Goal: Answer question/provide support: Share knowledge or assist other users

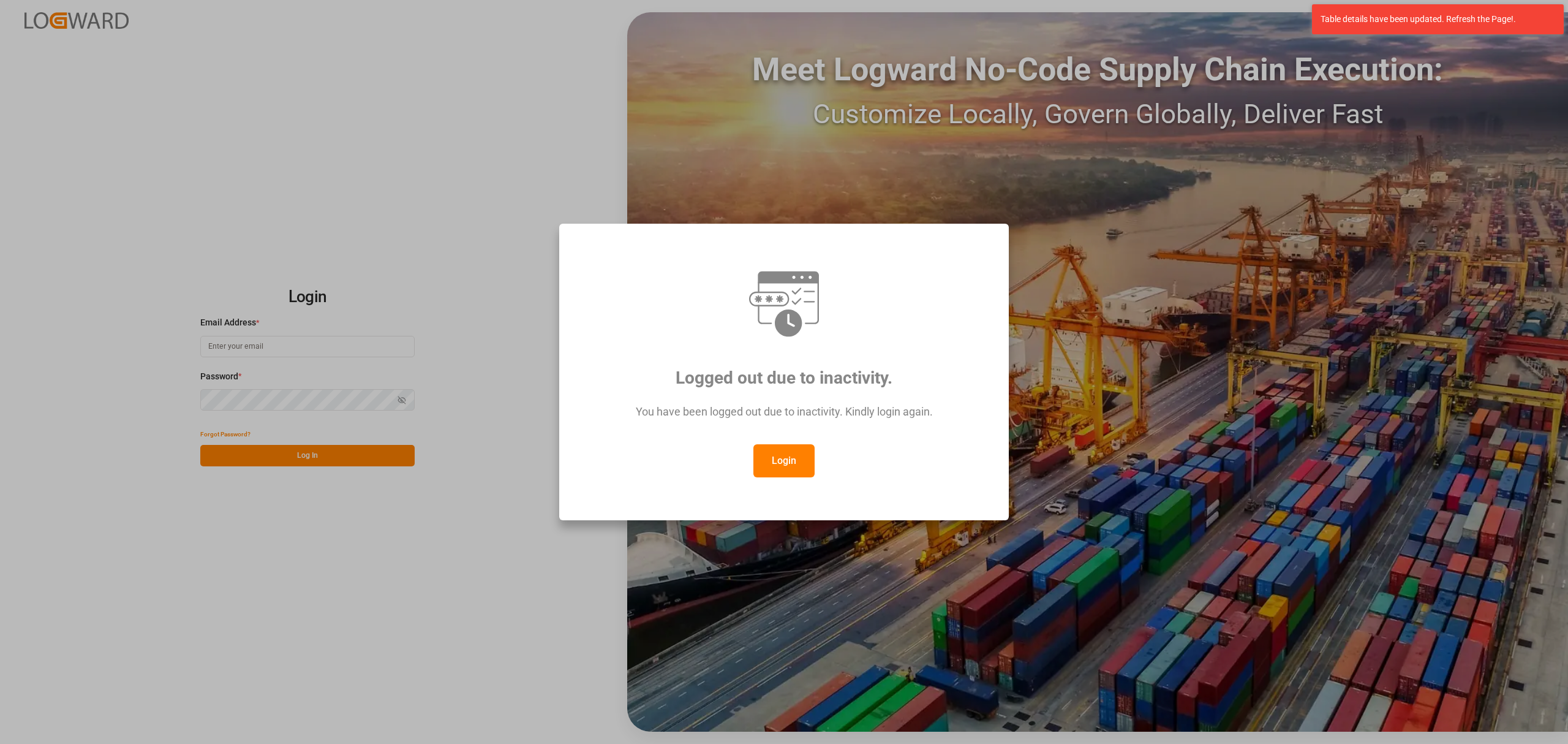
click at [793, 467] on button "Login" at bounding box center [784, 461] width 61 height 33
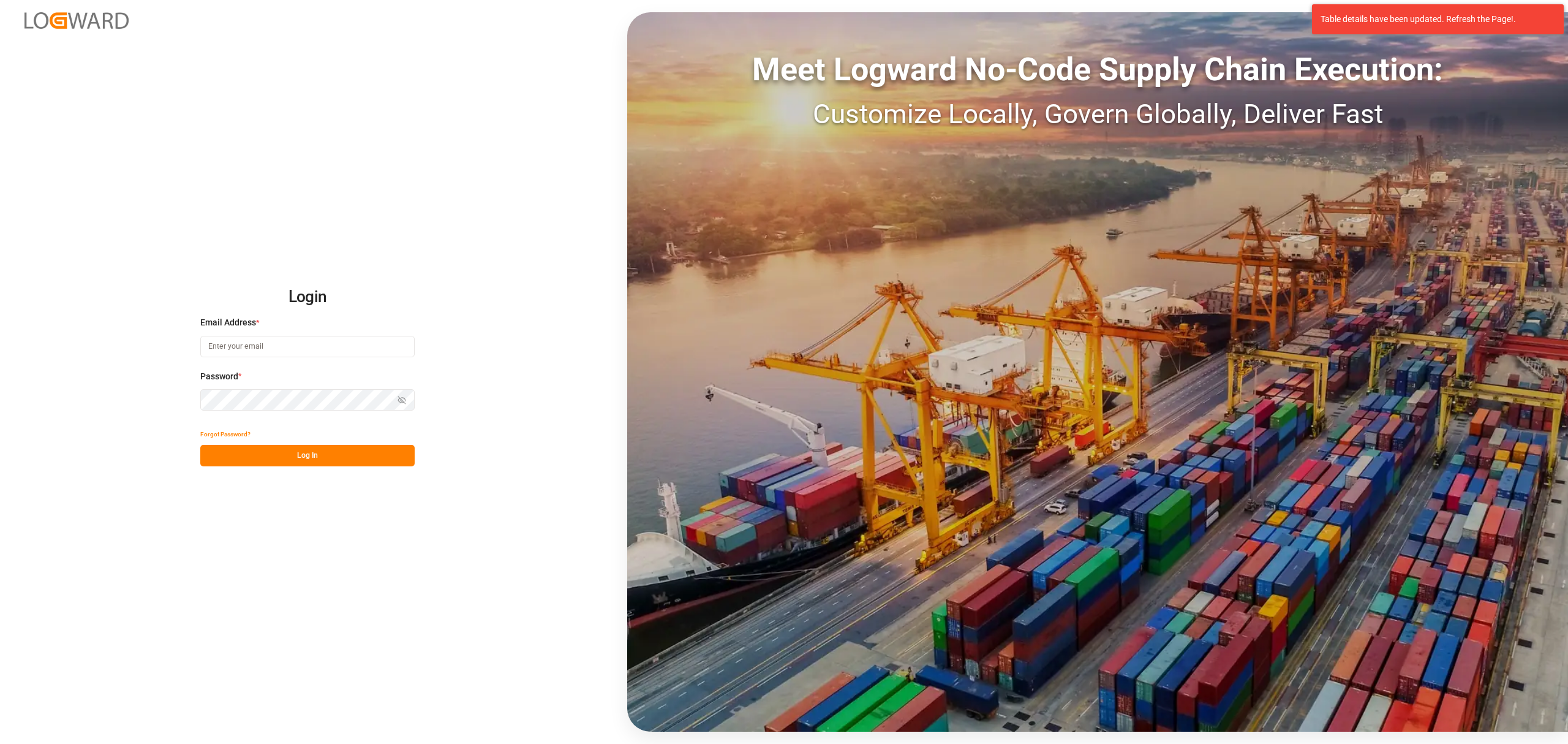
click at [273, 349] on input at bounding box center [307, 347] width 214 height 22
type input "M"
type input ","
type input "[EMAIL_ADDRESS][DOMAIN_NAME]"
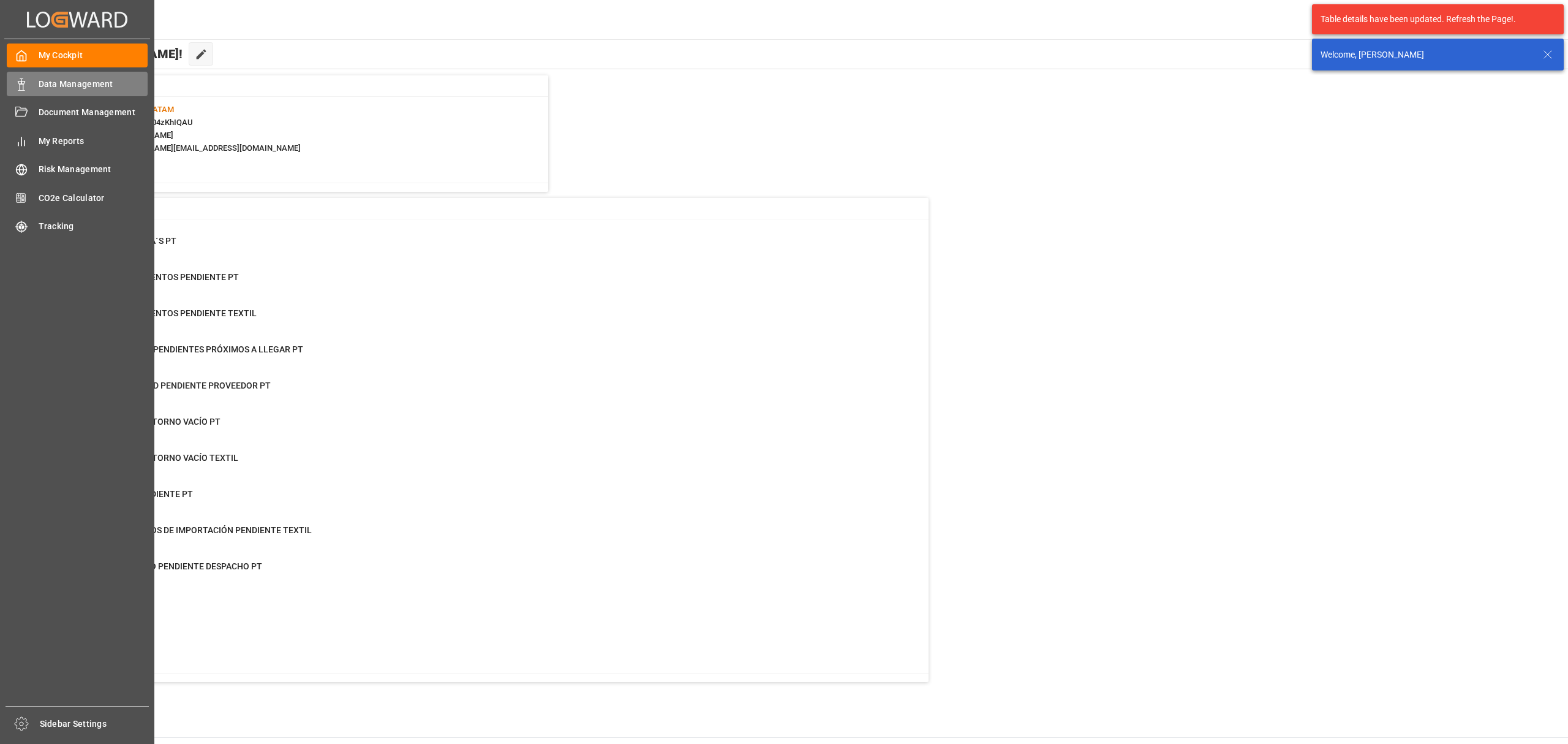
click at [21, 78] on div at bounding box center [17, 84] width 21 height 13
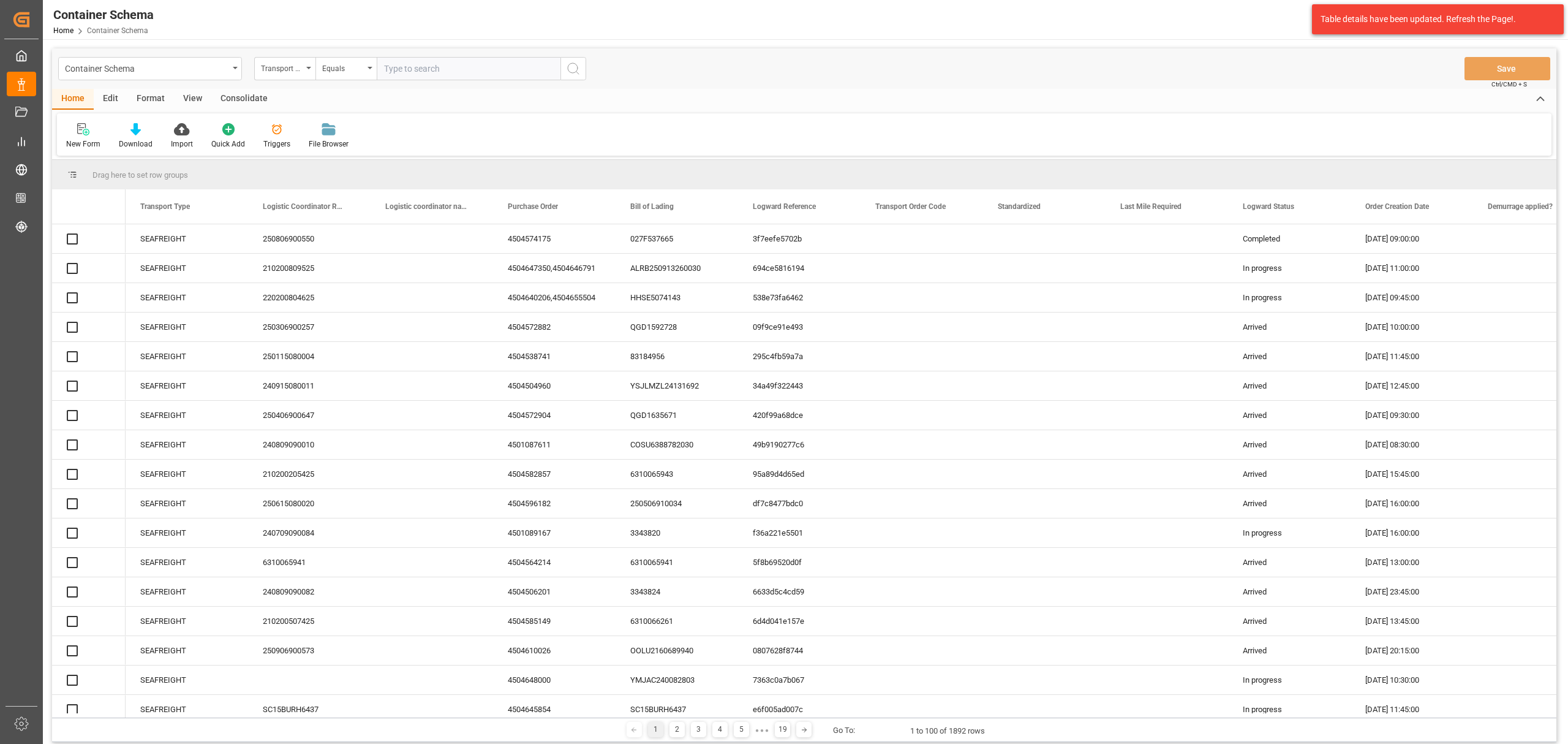
click at [277, 72] on div "Transport Type" at bounding box center [282, 67] width 42 height 14
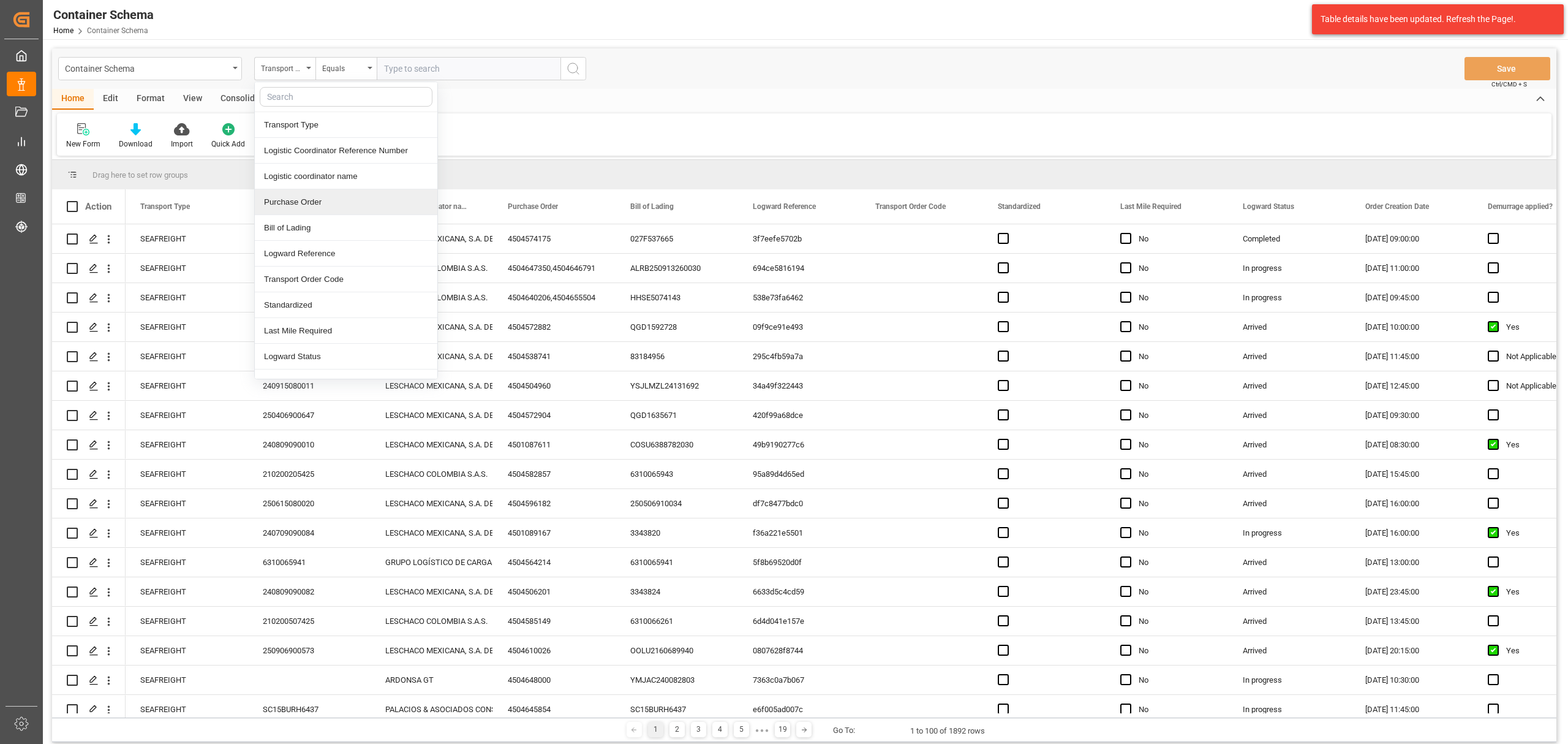
click at [308, 199] on div "Purchase Order" at bounding box center [346, 202] width 183 height 26
click at [333, 71] on div "Equals" at bounding box center [343, 67] width 42 height 14
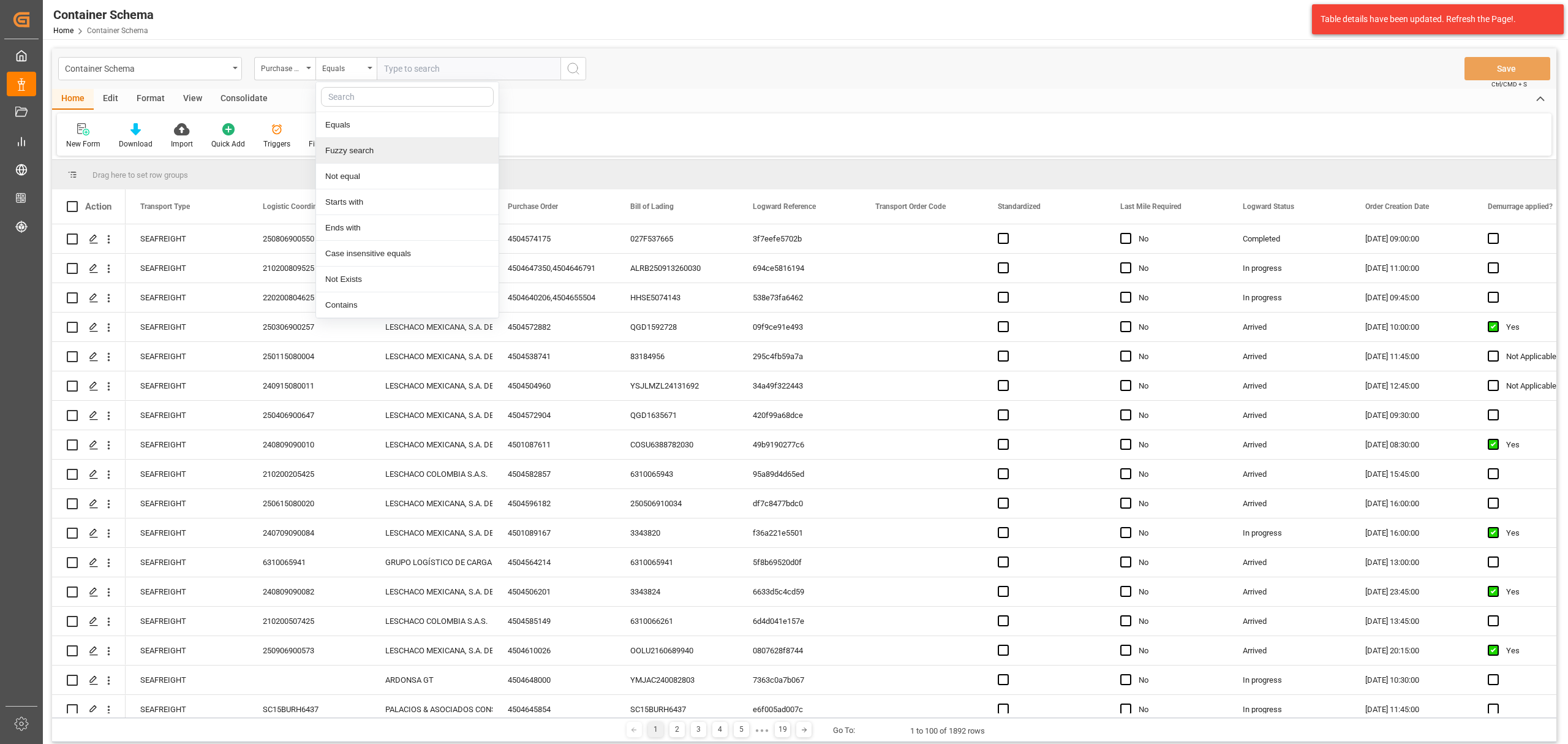
click at [373, 145] on div "Fuzzy search" at bounding box center [407, 151] width 183 height 26
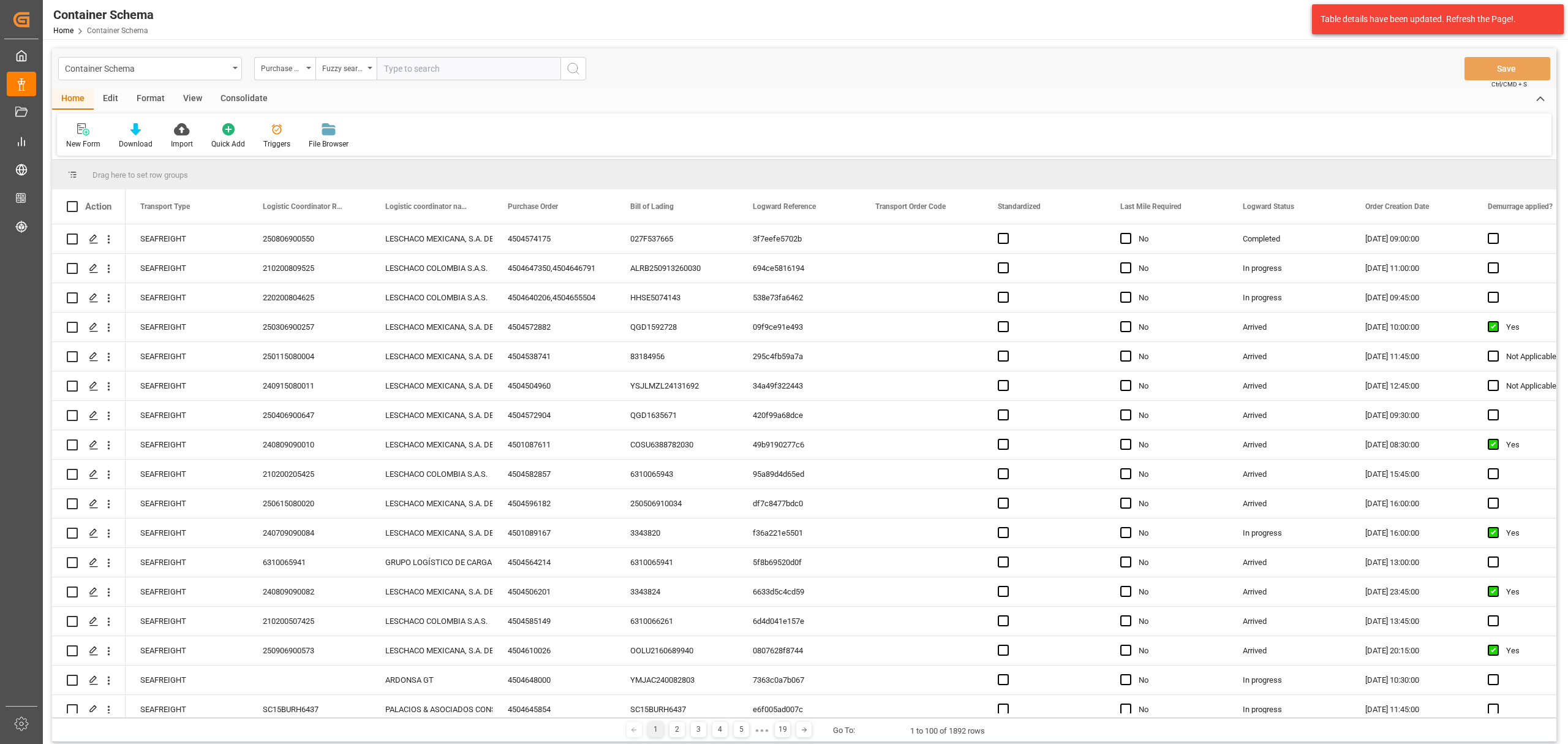
click at [432, 58] on input "text" at bounding box center [468, 68] width 183 height 23
paste input "4504621167"
type input "4504621167"
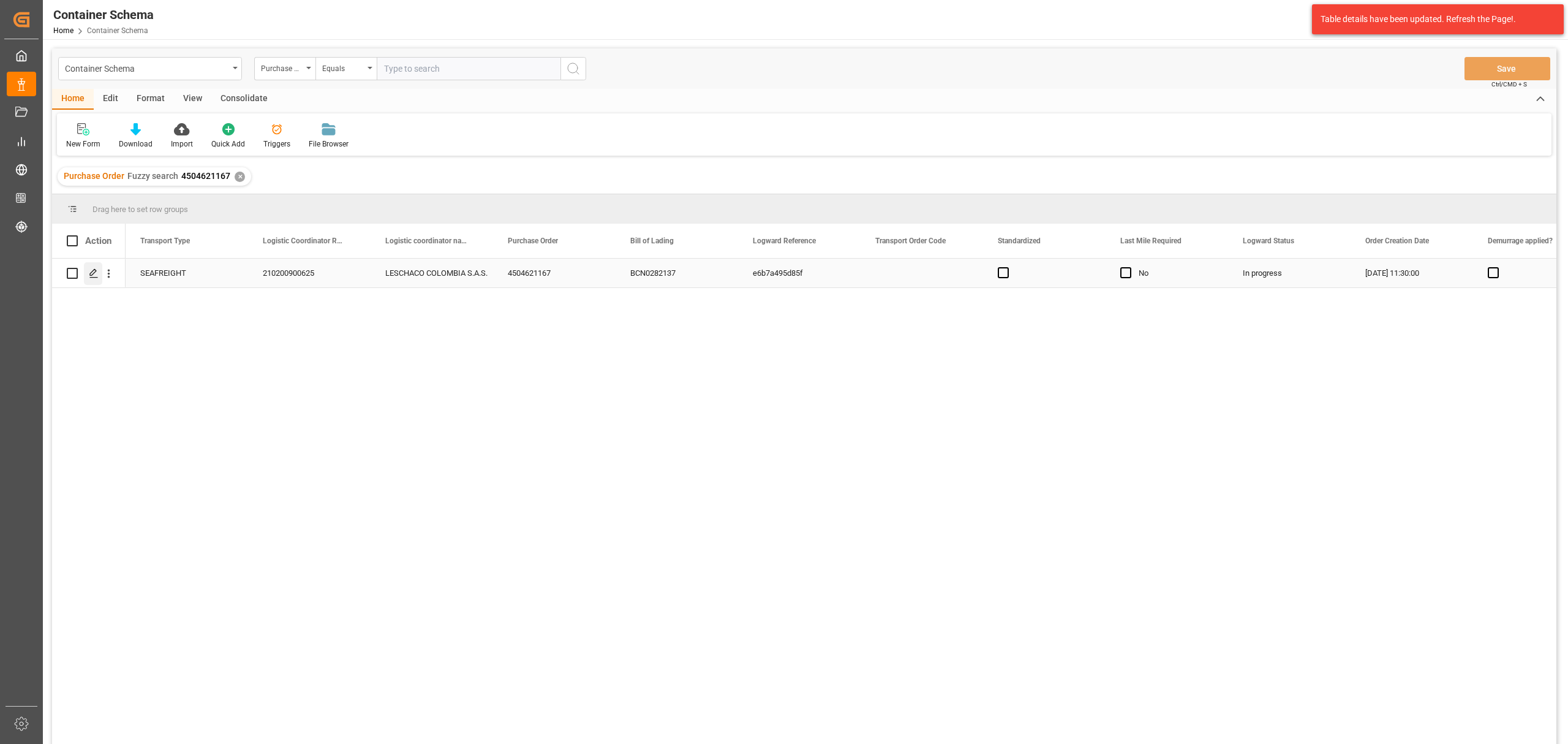
click at [86, 273] on div "Press SPACE to select this row." at bounding box center [94, 274] width 19 height 23
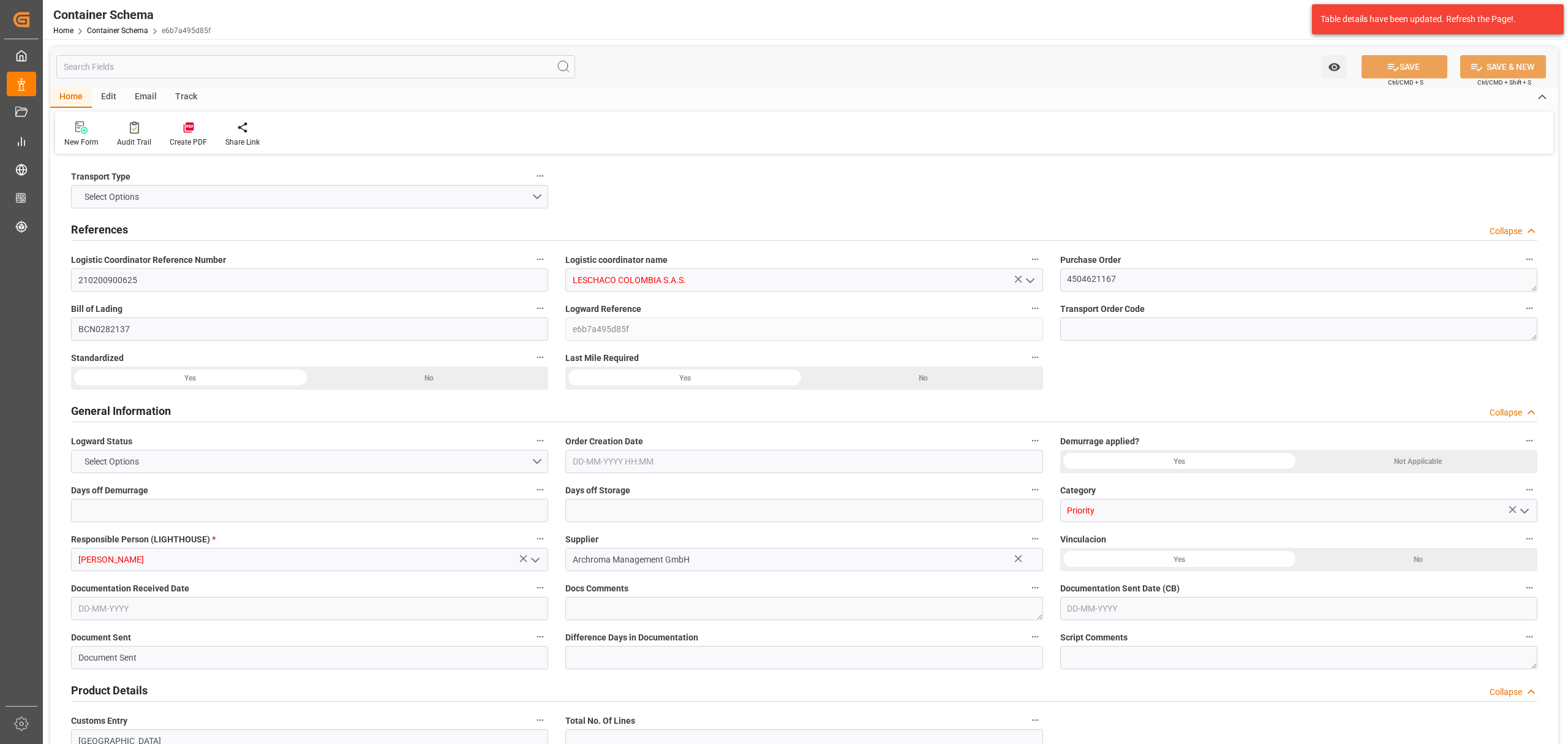
type input "0"
type input "3"
type input "1"
type input "45"
type input "9000"
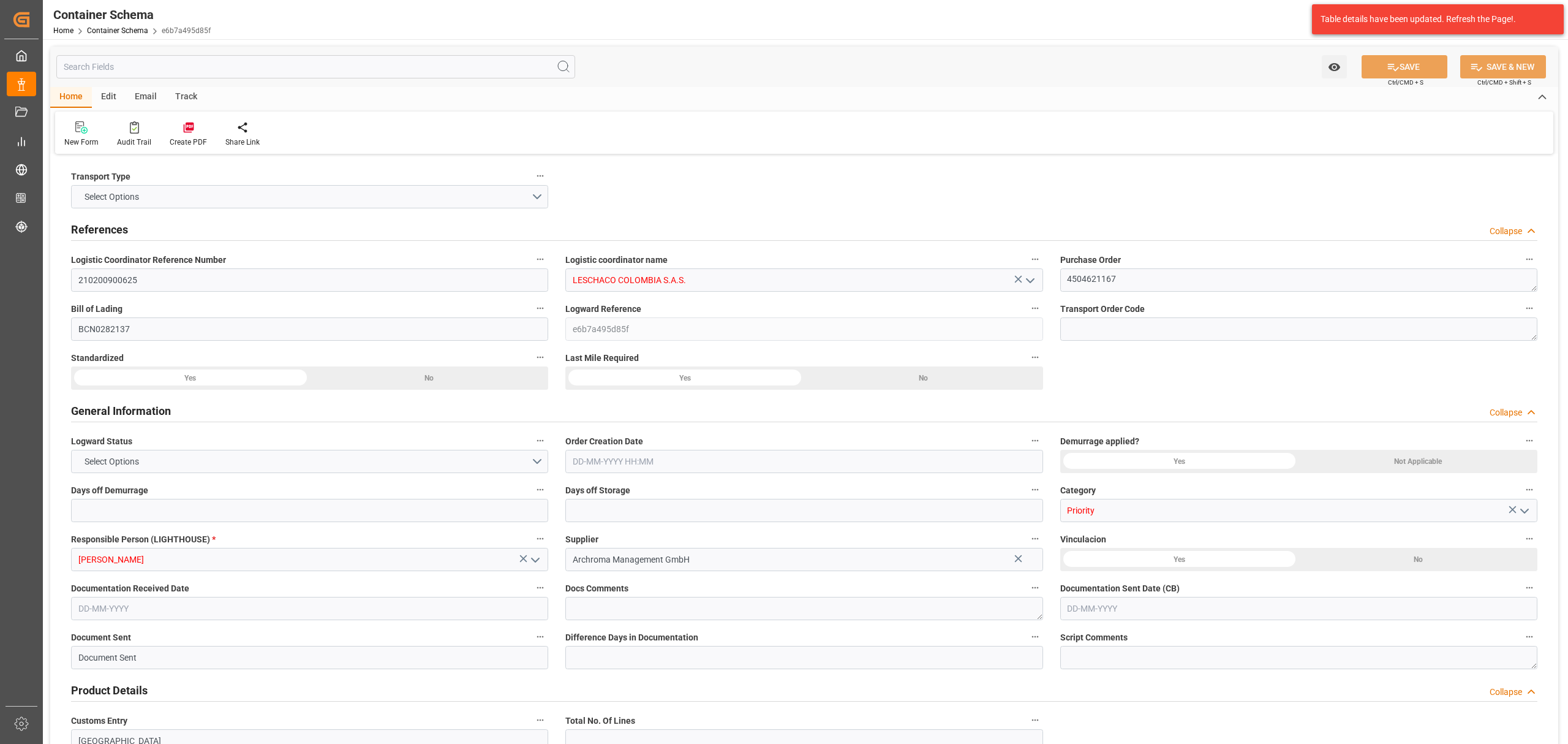
type input "4747"
type input "MSC"
type input "Mediterranean Shipping Company"
type input "ESBCN"
type input "ESZFB"
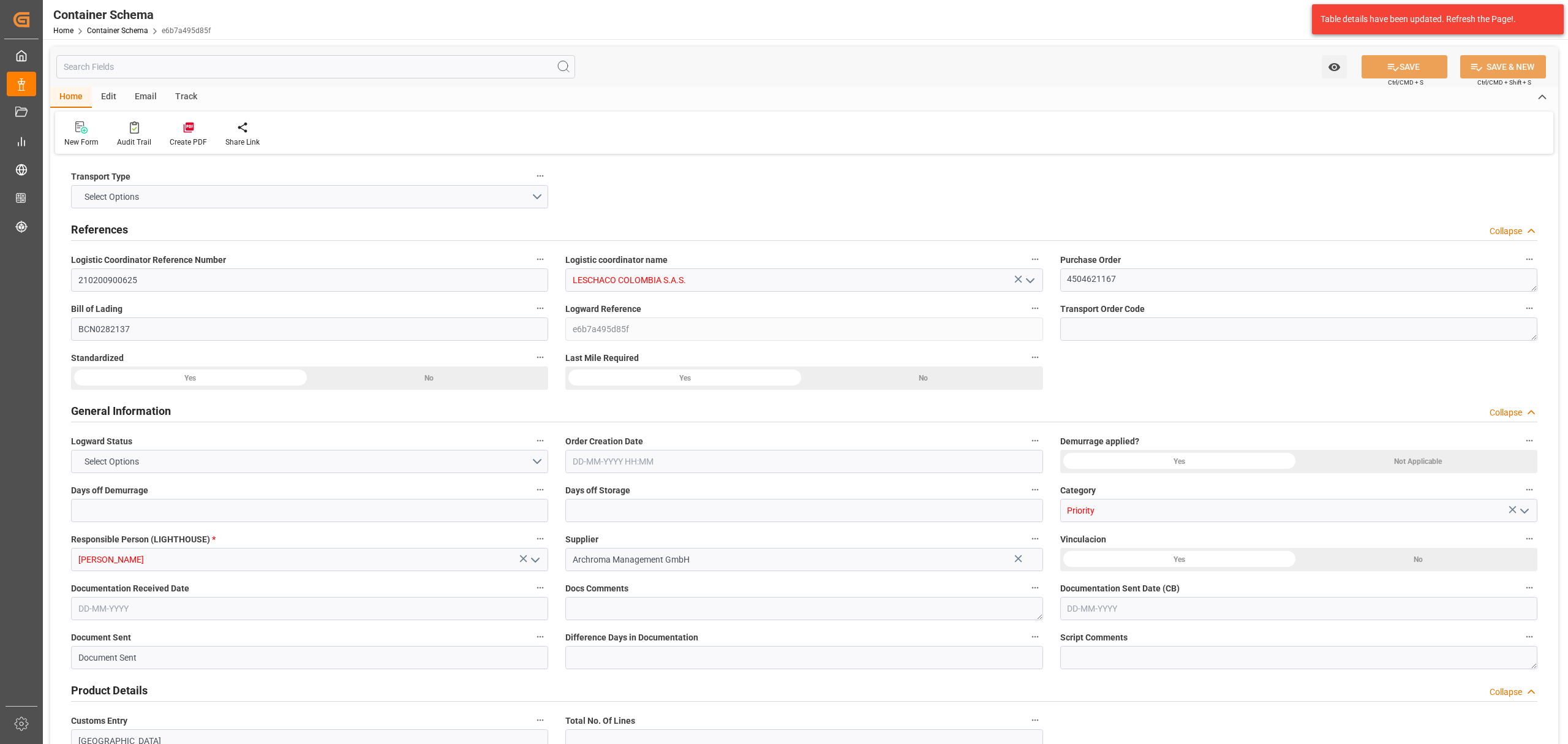
type input "COCTG"
type input "9954747"
type input "[DATE] 11:30"
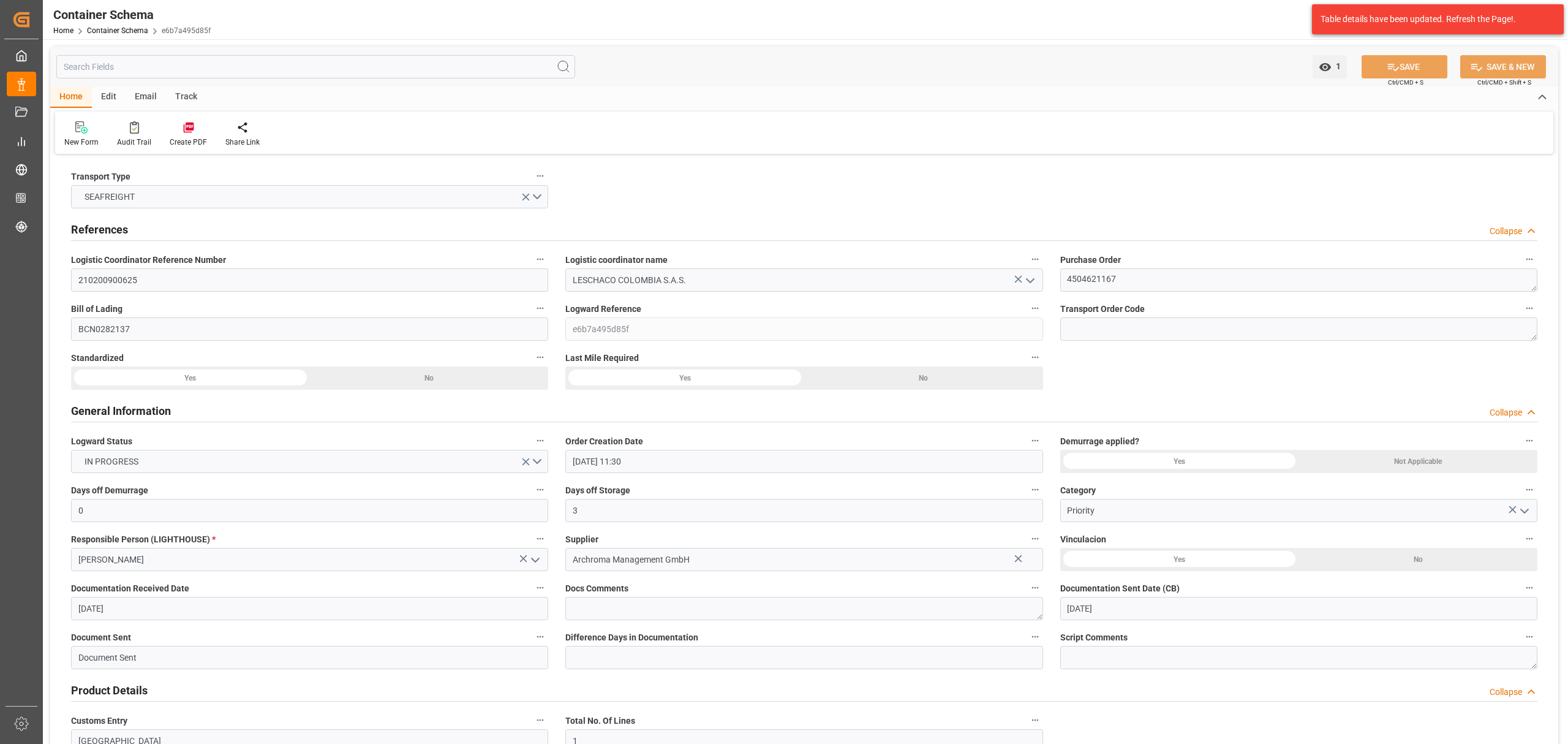
type input "[DATE]"
type input "[DATE] 00:00"
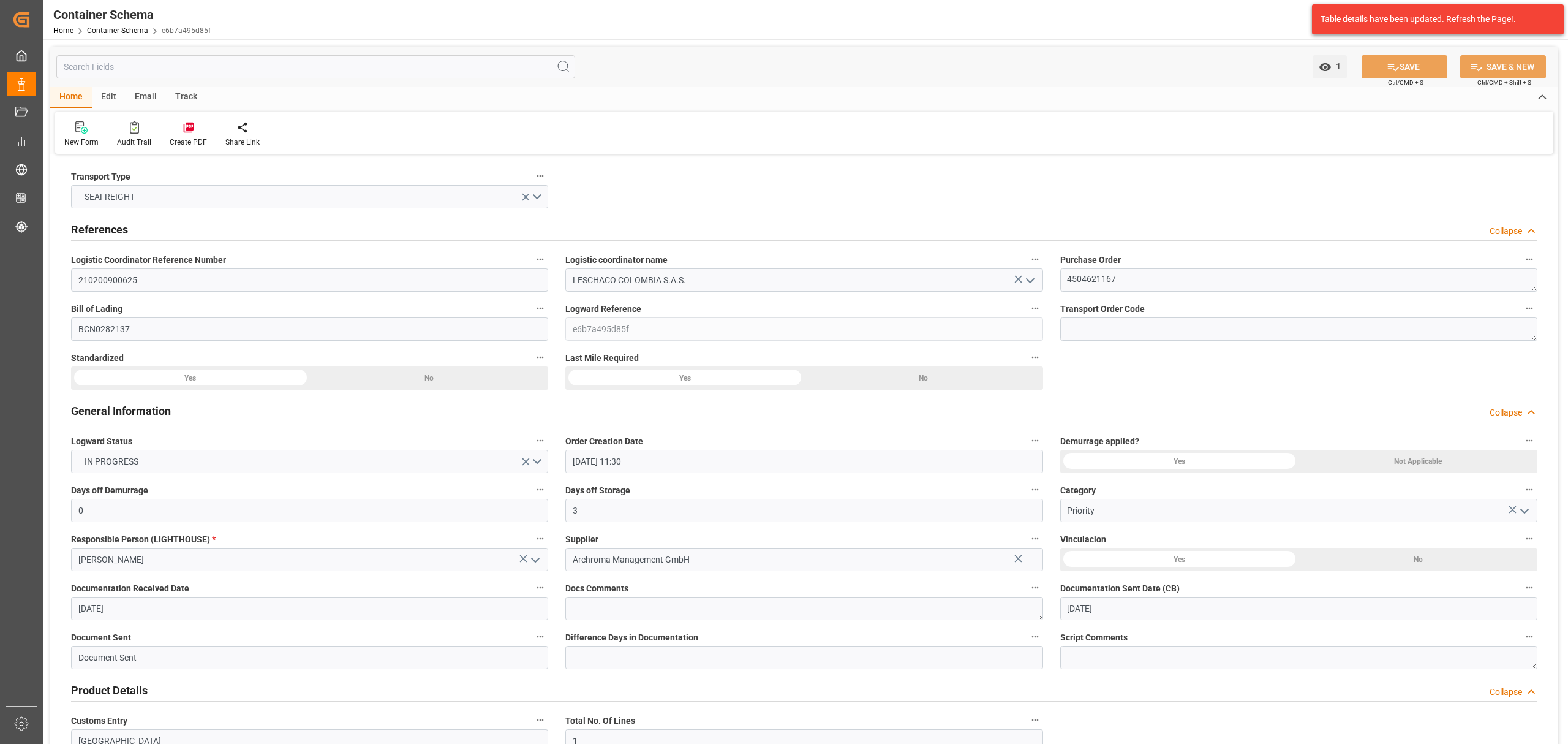
type input "[DATE] 00:00"
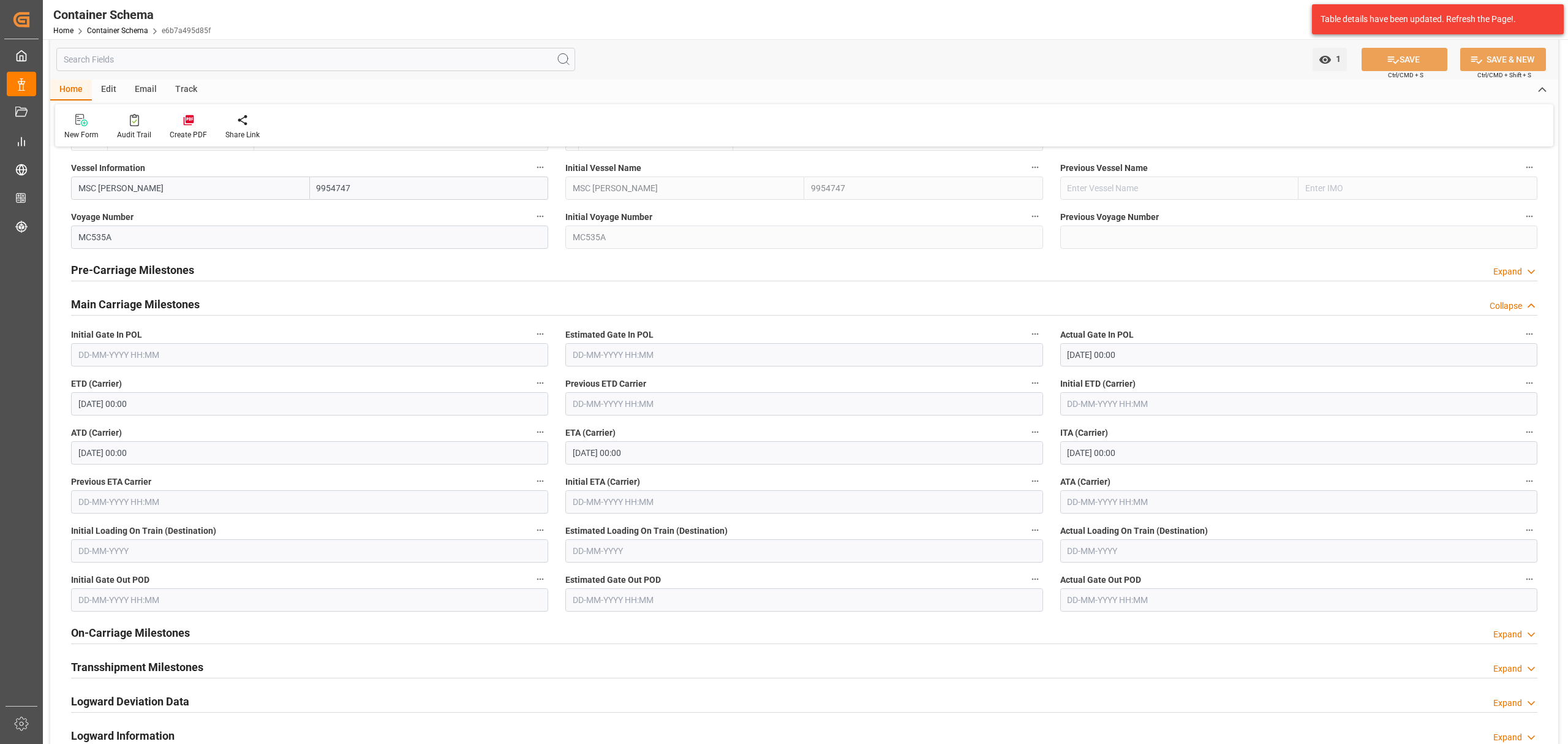
scroll to position [1389, 0]
click at [679, 456] on input "[DATE] 00:00" at bounding box center [803, 451] width 477 height 23
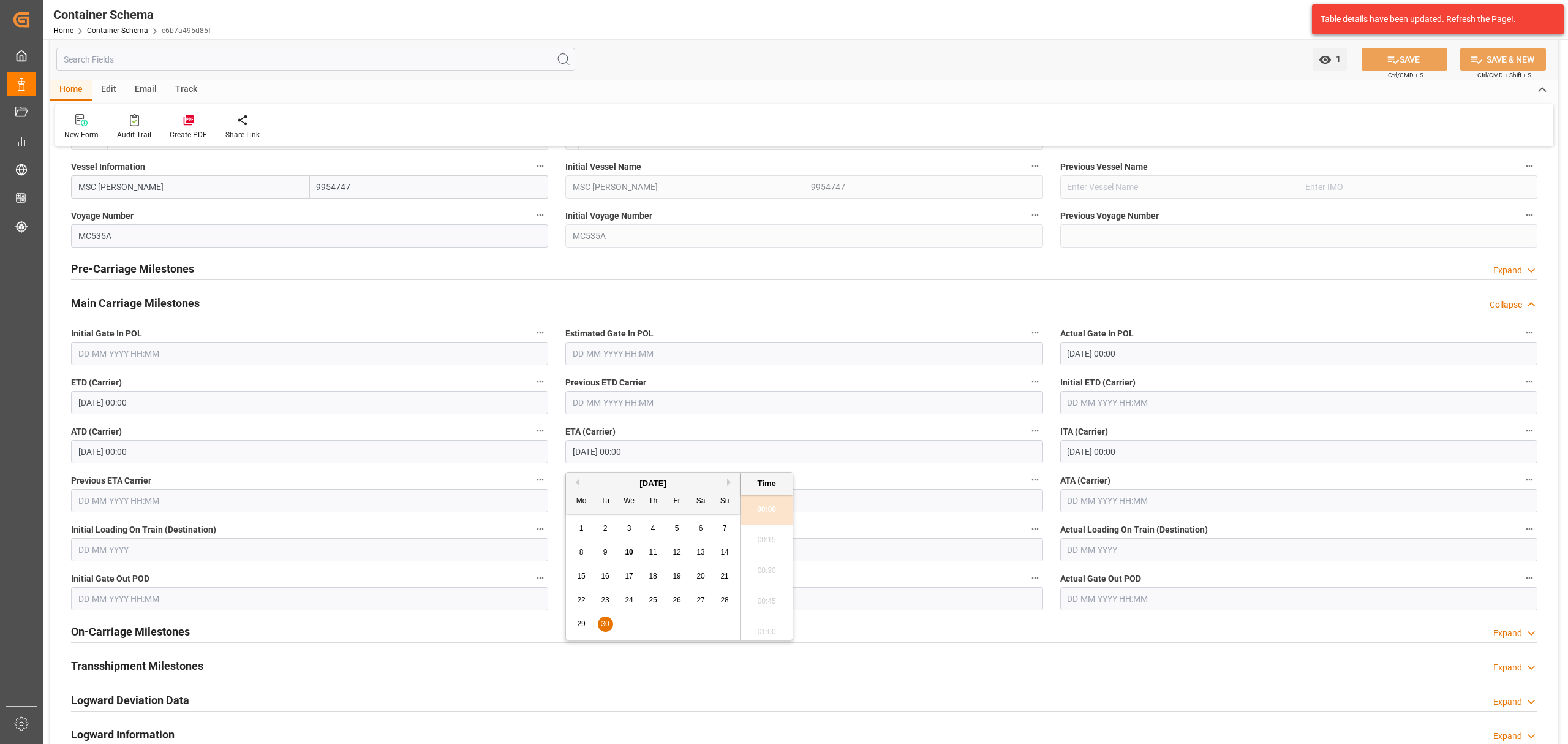
click at [724, 483] on div "[DATE]" at bounding box center [653, 483] width 174 height 12
click at [726, 483] on div "[DATE]" at bounding box center [653, 483] width 174 height 12
click at [729, 483] on button "Next Month" at bounding box center [731, 482] width 7 height 7
click at [631, 527] on span "1" at bounding box center [629, 528] width 4 height 9
type input "[DATE] 00:00"
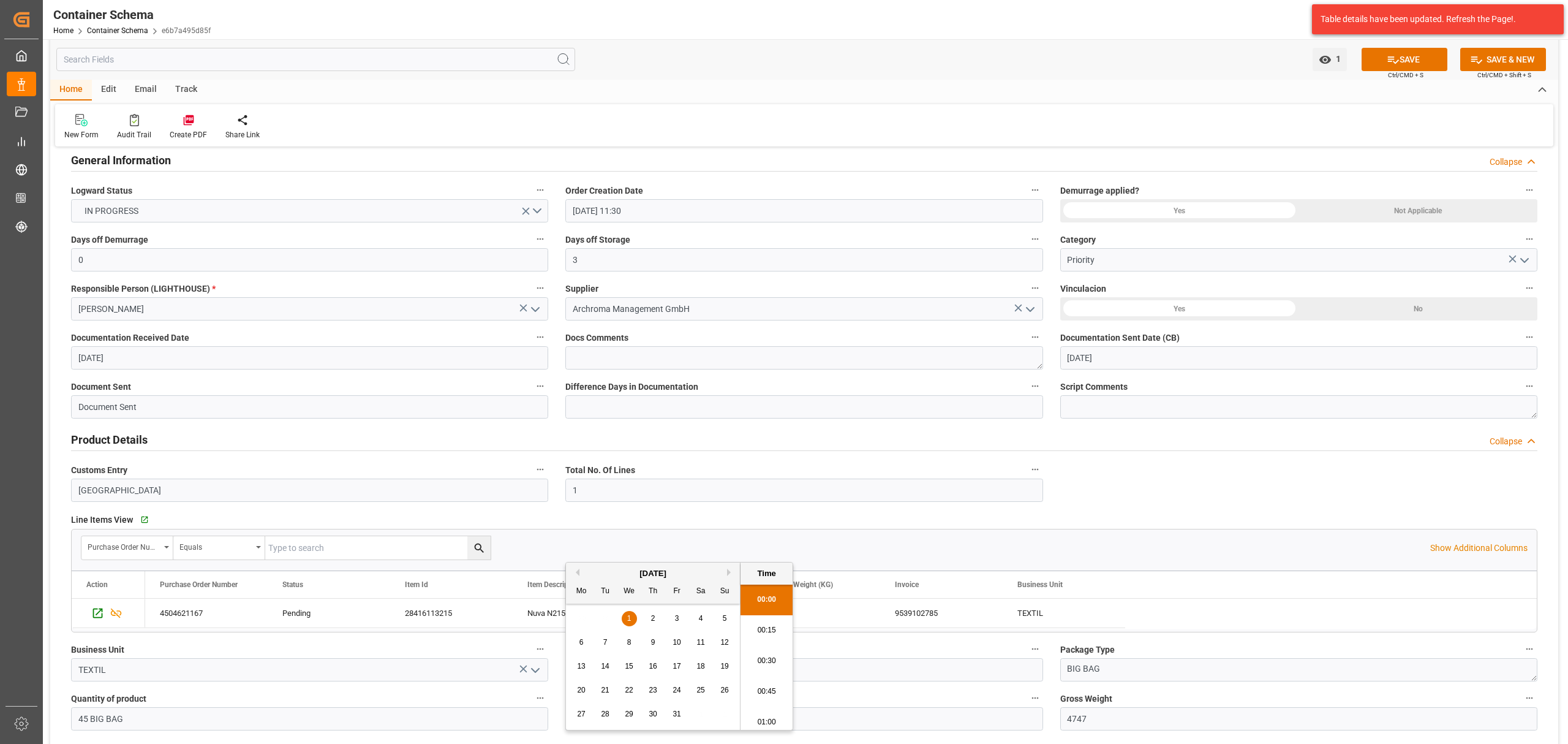
scroll to position [0, 0]
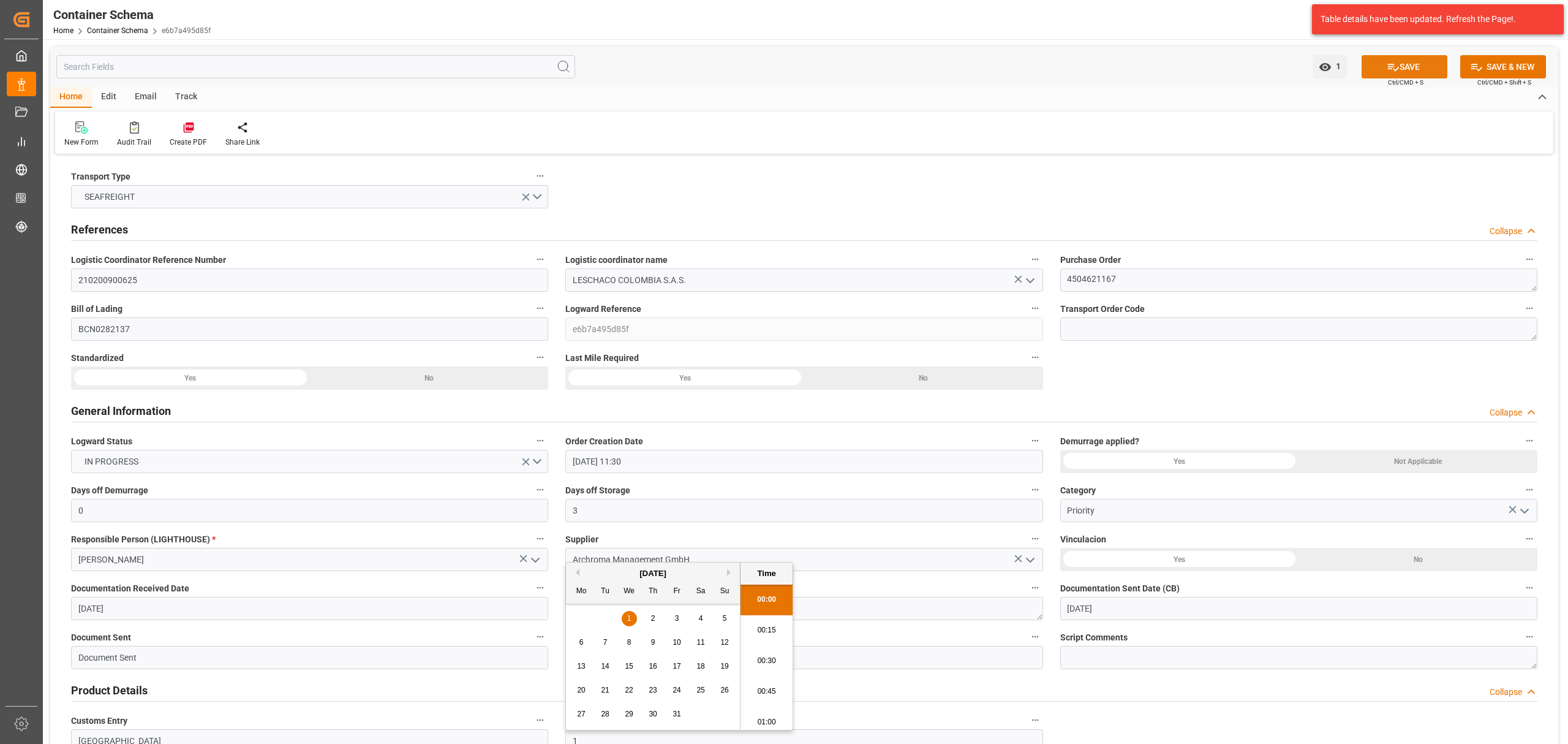
click at [1405, 65] on button "SAVE" at bounding box center [1404, 67] width 86 height 23
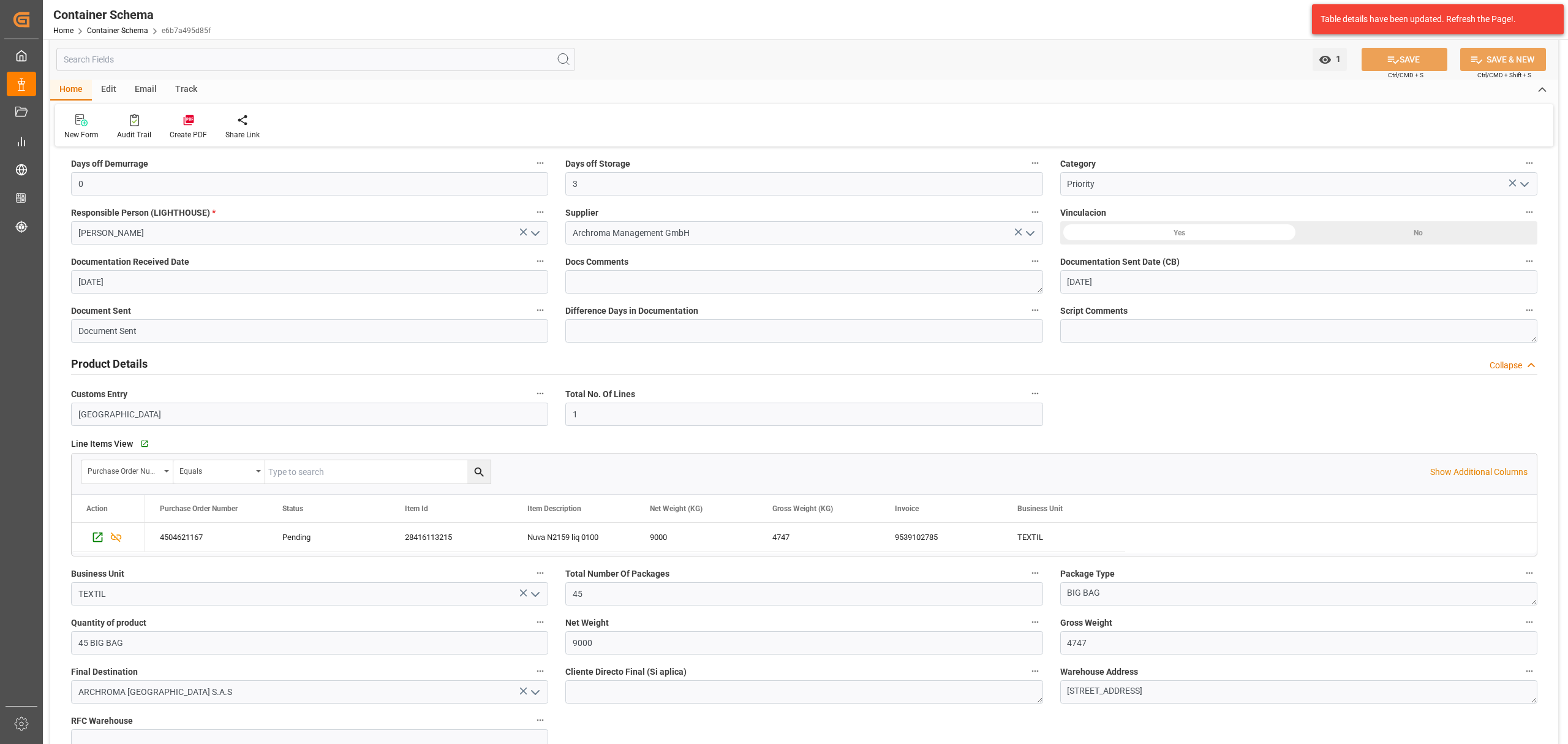
scroll to position [572, 0]
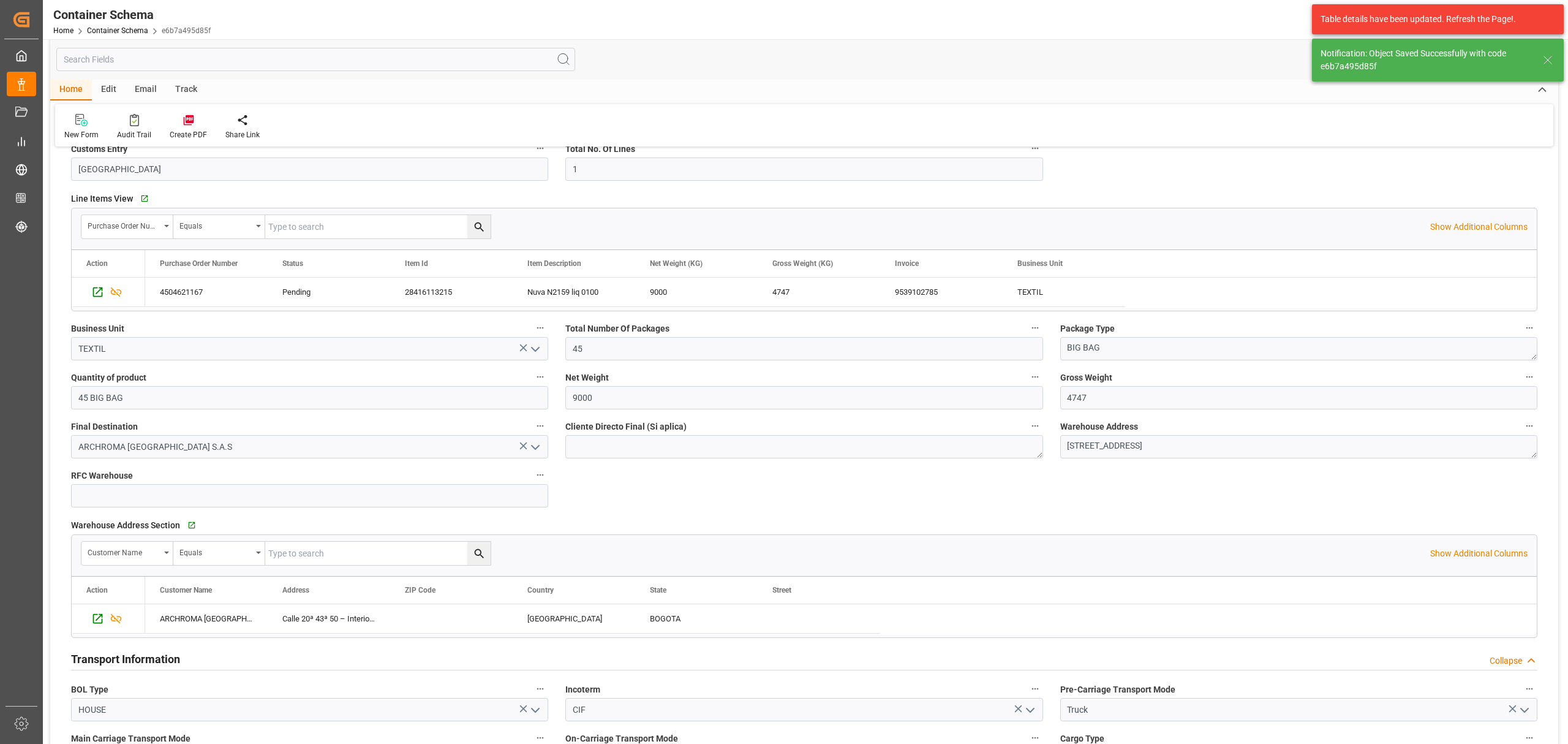
type input "[DATE] 00:00"
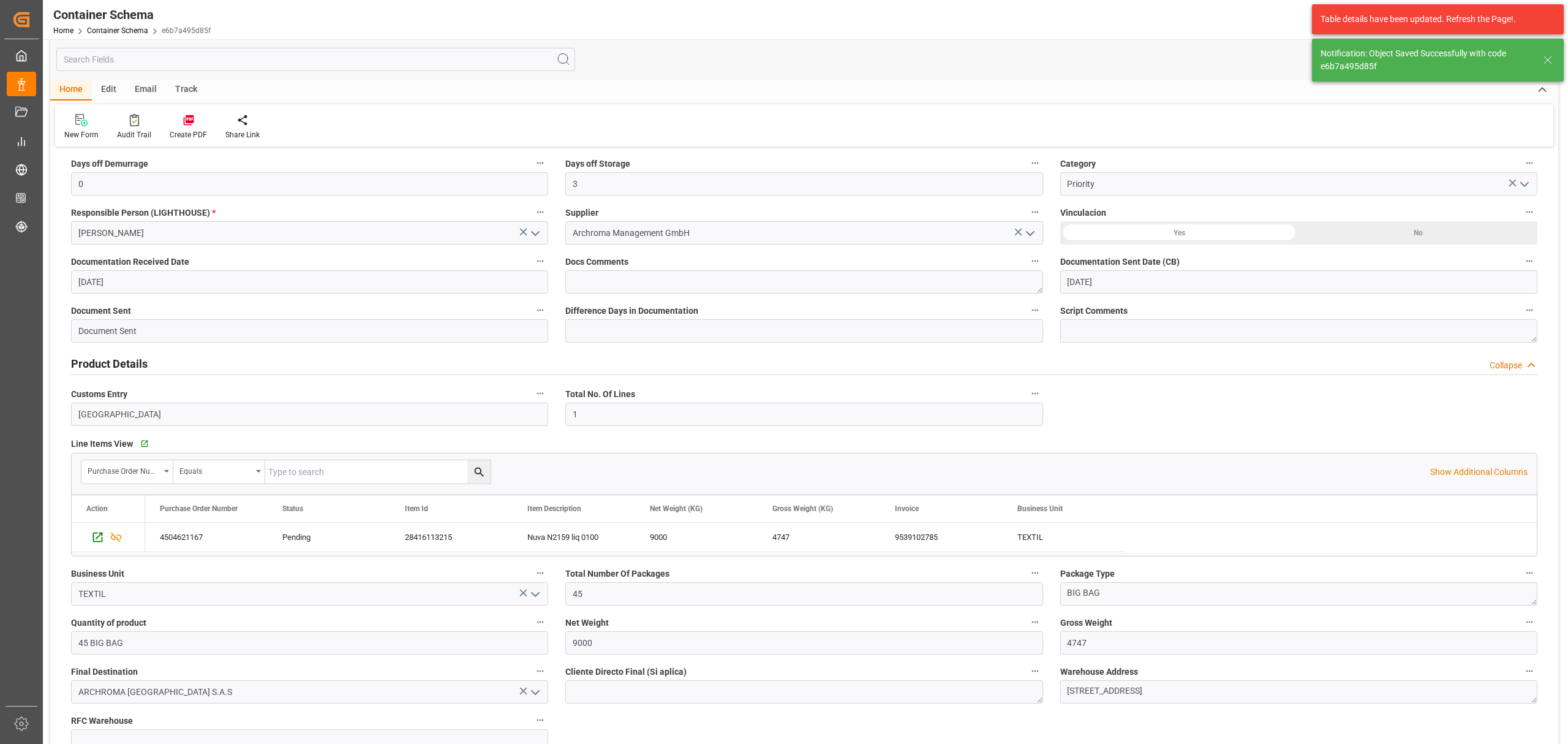
scroll to position [0, 0]
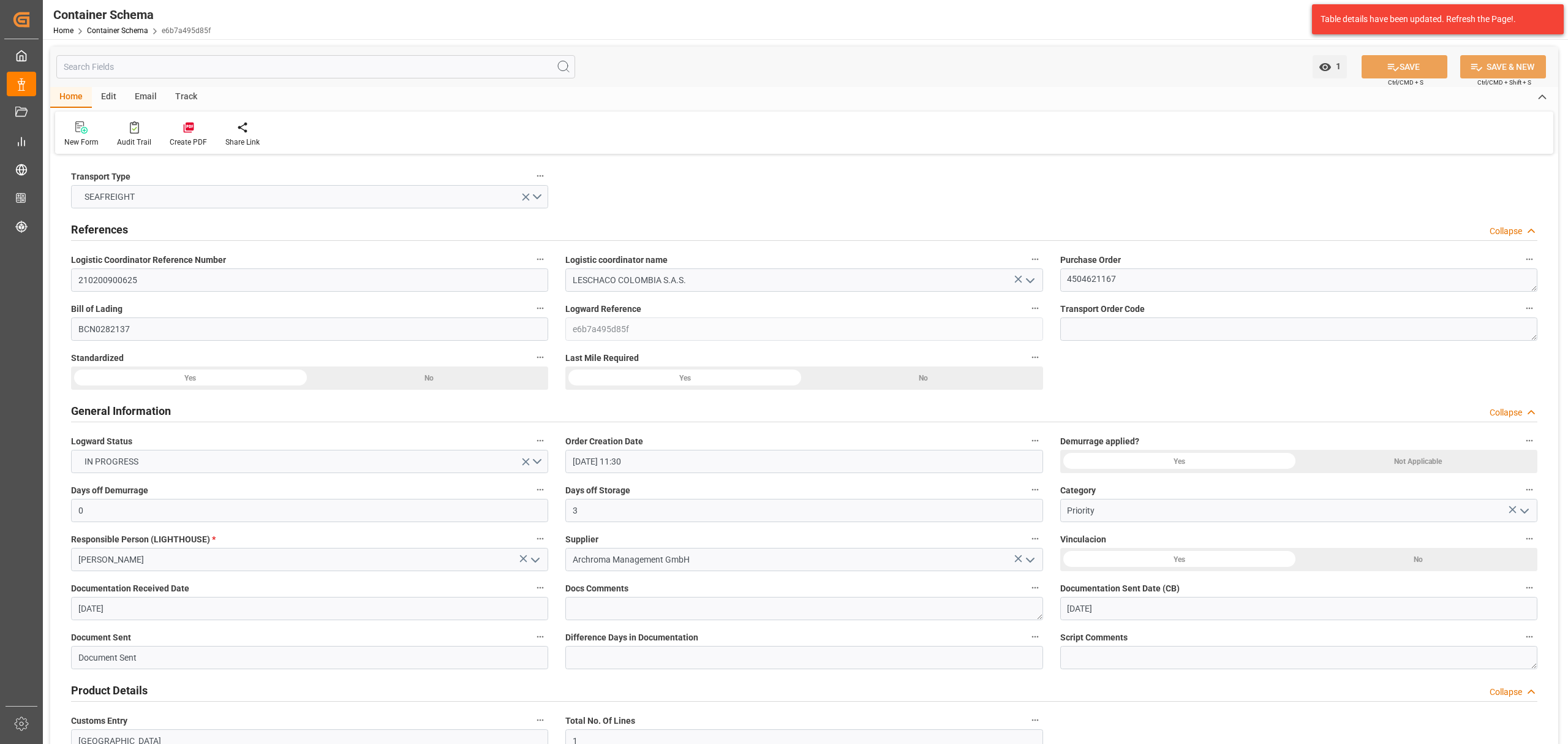
click at [191, 89] on div "Track" at bounding box center [186, 97] width 40 height 21
click at [74, 135] on div "Tracking" at bounding box center [79, 134] width 47 height 27
type input "0"
type input "3"
type input "1"
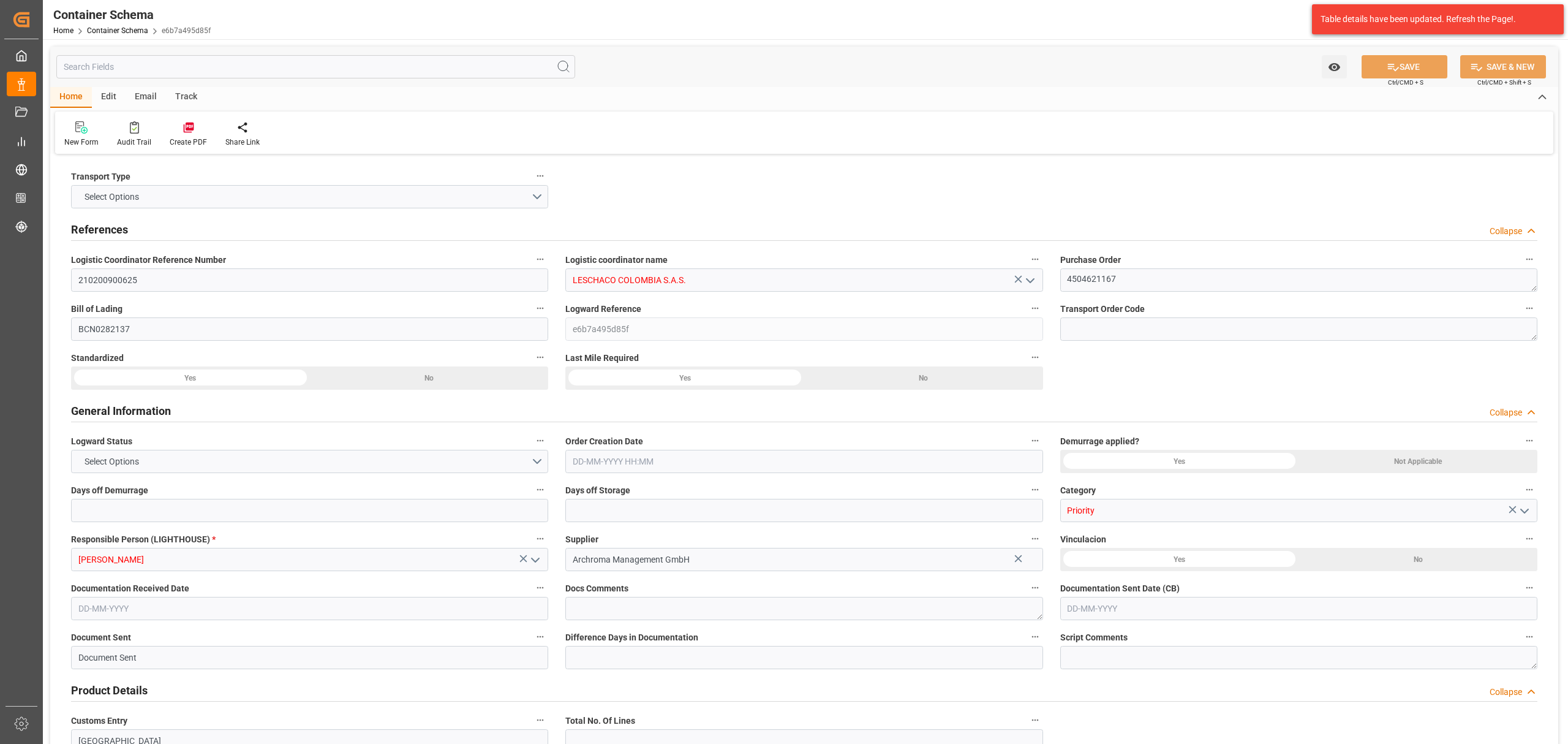
type input "45"
type input "9000"
type input "4747"
type input "MSC"
type input "Mediterranean Shipping Company"
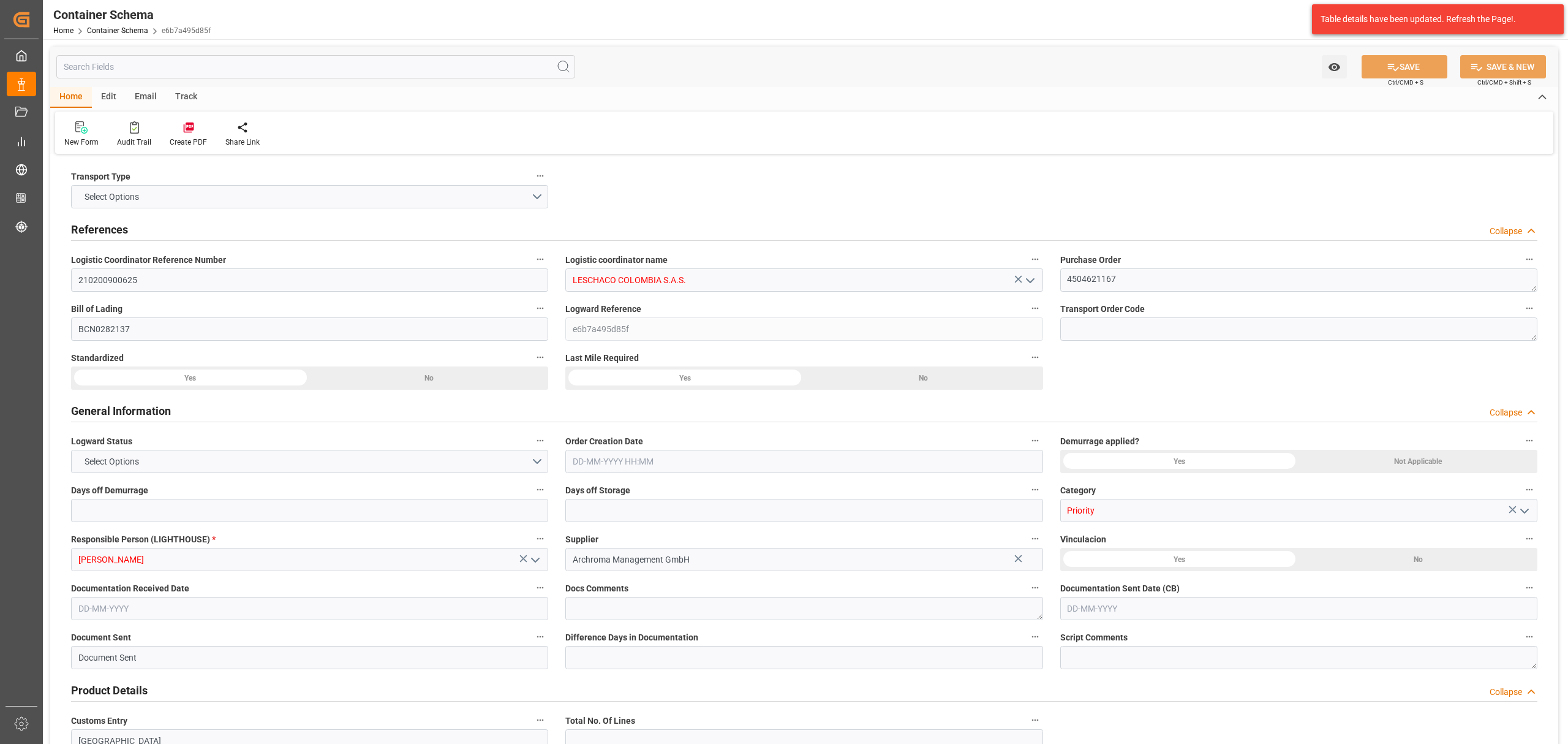
type input "ESBCN"
type input "ESZFB"
type input "COCTG"
type input "9954747"
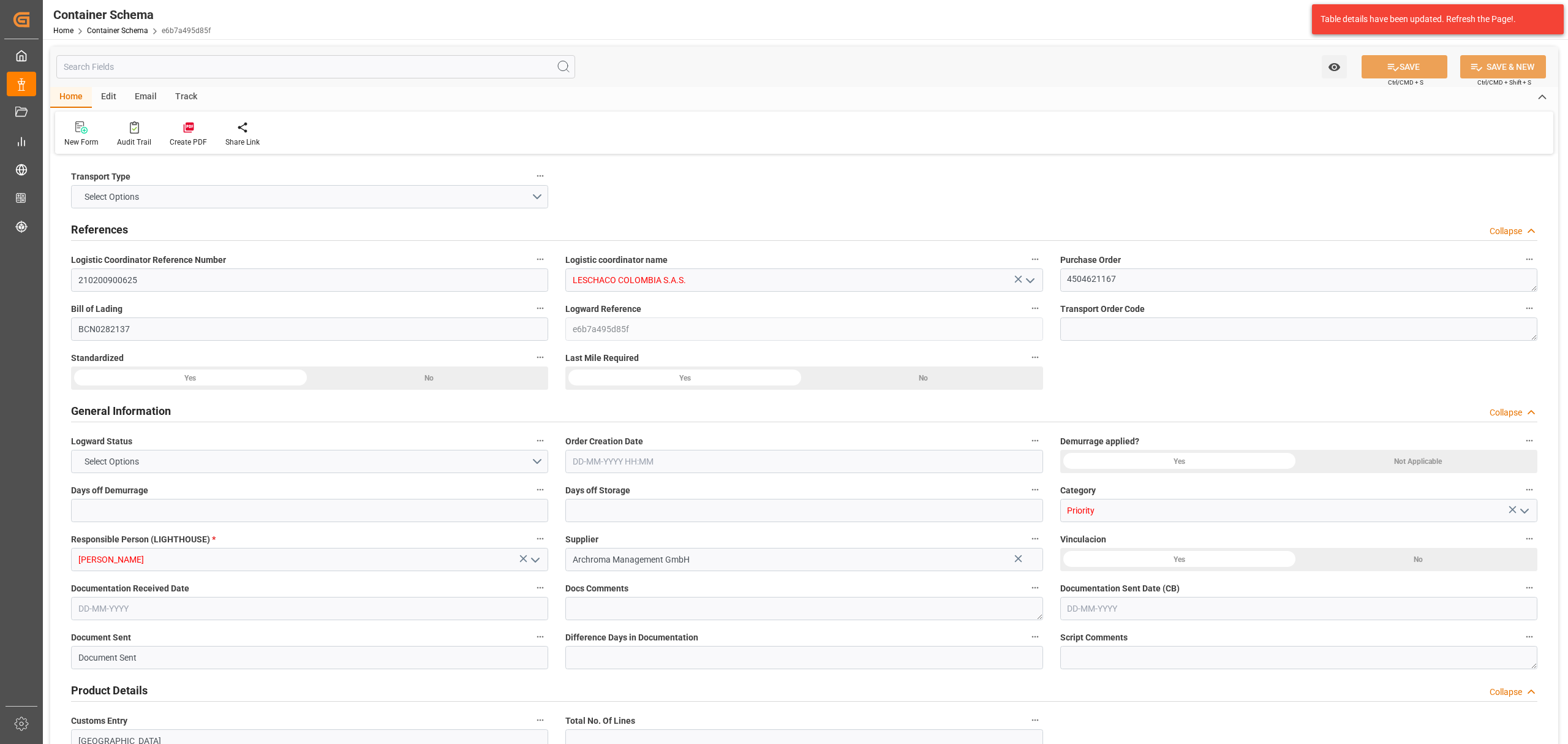
type input "9954747"
type input "[DATE] 11:30"
type input "[DATE]"
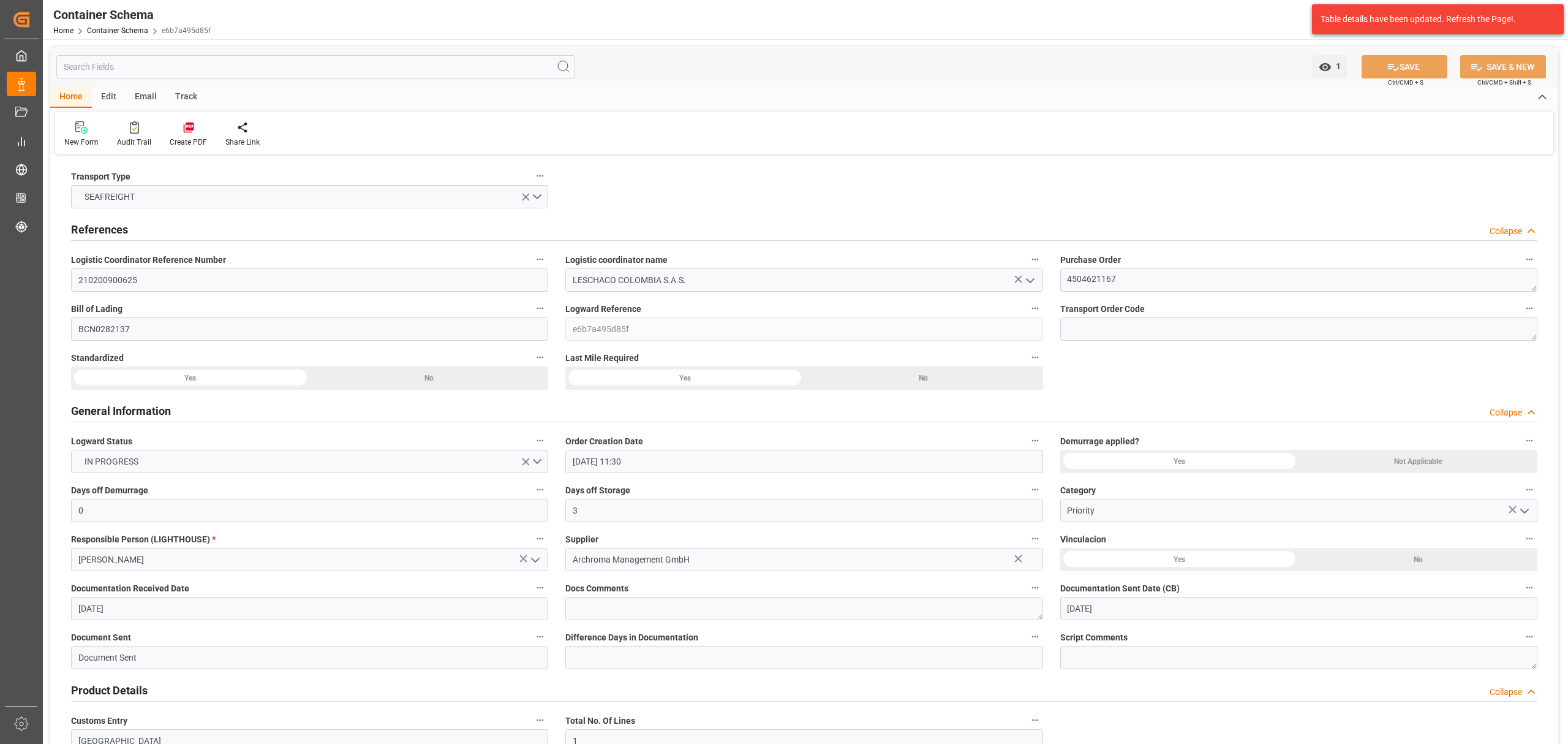
type input "[DATE] 00:00"
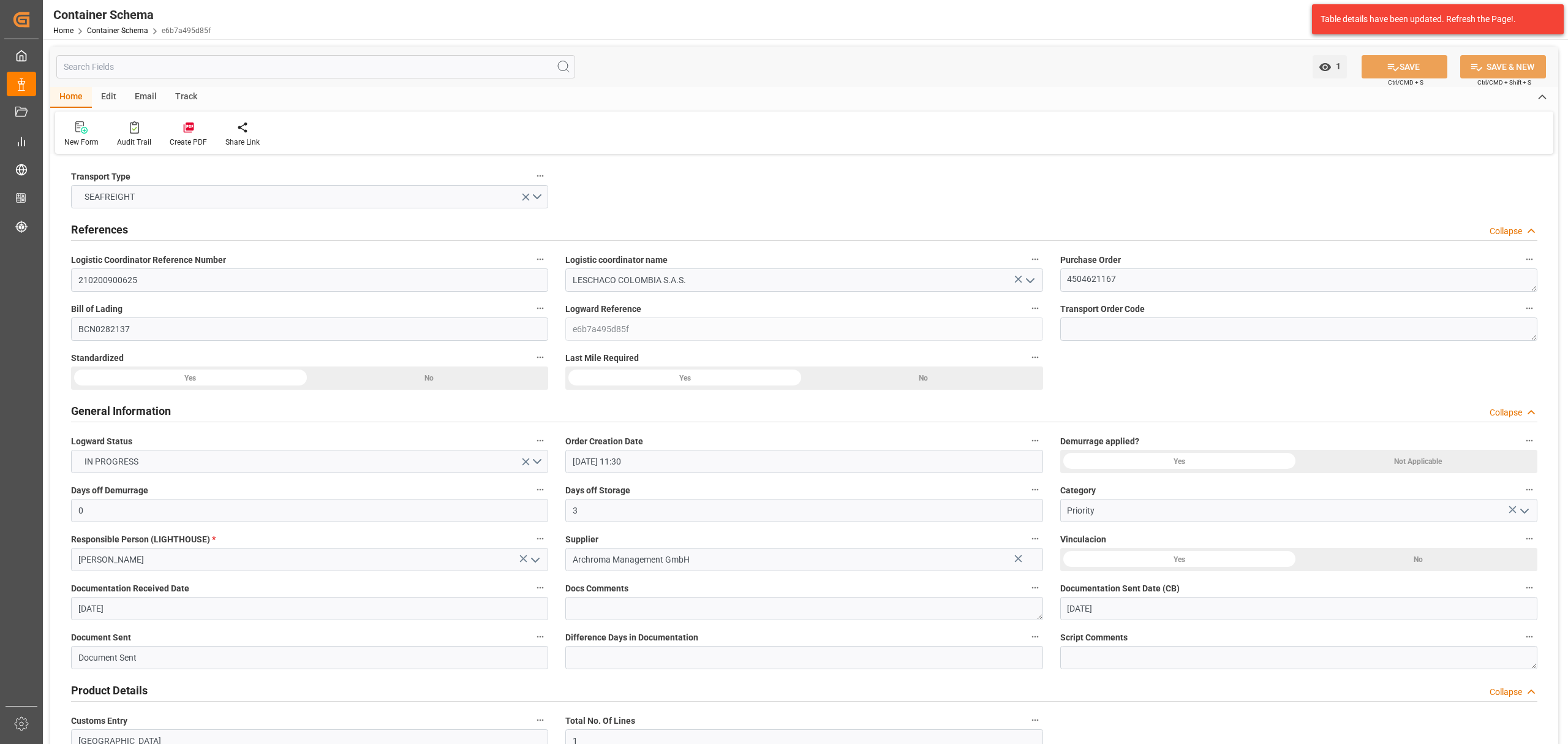
type input "[DATE] 00:00"
click at [147, 93] on div "Email" at bounding box center [146, 97] width 40 height 21
click at [78, 134] on div "Send Email" at bounding box center [83, 134] width 55 height 27
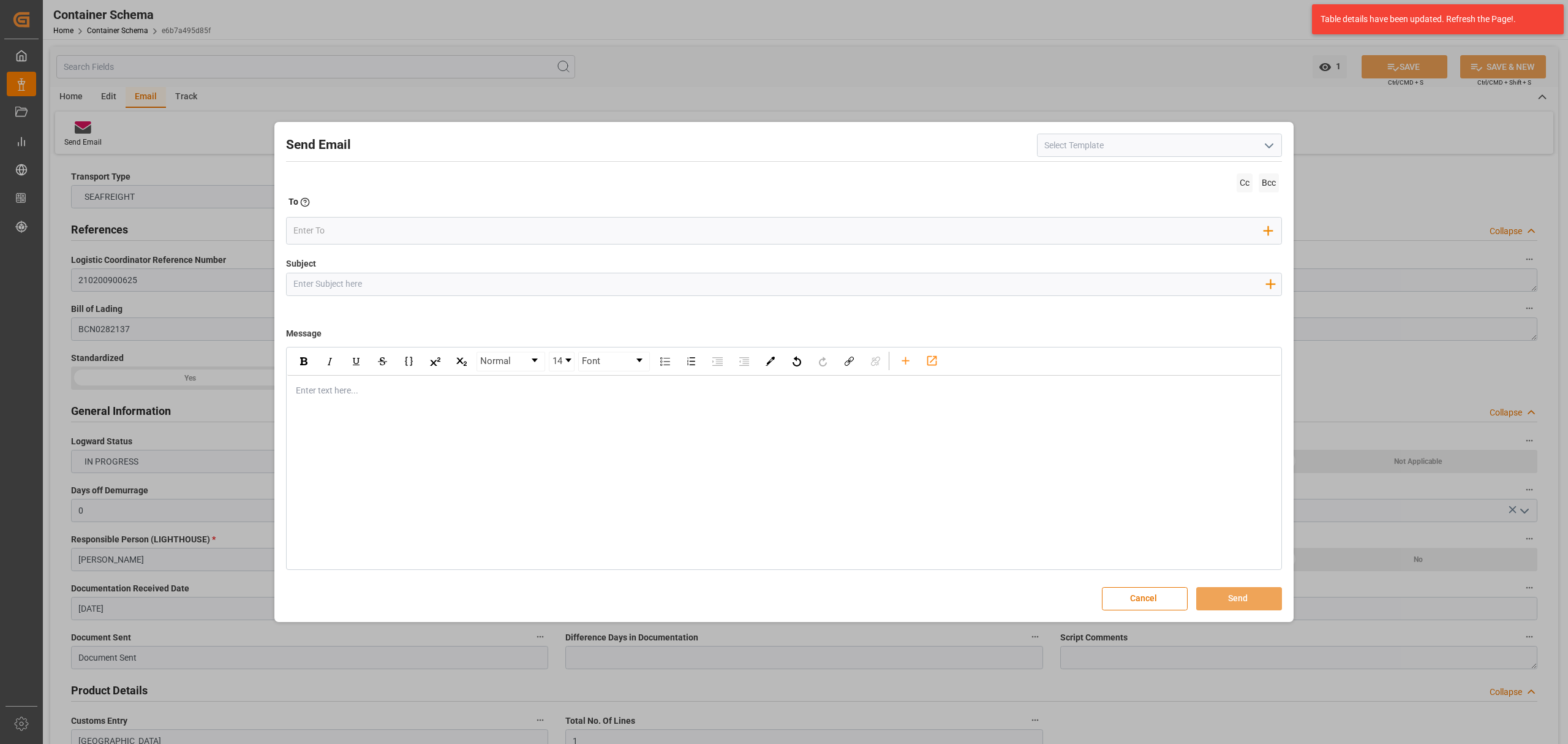
click at [473, 291] on input "Subject" at bounding box center [779, 284] width 985 height 22
paste input "PO 4504621167 //TE//LOGWARD STATUS//ARCHROMA MANAGEMENT//ARCHROMA [GEOGRAPHIC_D…"
drag, startPoint x: 452, startPoint y: 284, endPoint x: 382, endPoint y: 287, distance: 70.1
click at [382, 287] on input "PO 4504621167 //TE//LOGWARD STATUS//ARCHROMA MANAGEMENT//ARCHROMA [GEOGRAPHIC_D…" at bounding box center [779, 284] width 985 height 22
drag, startPoint x: 765, startPoint y: 285, endPoint x: 726, endPoint y: 284, distance: 39.0
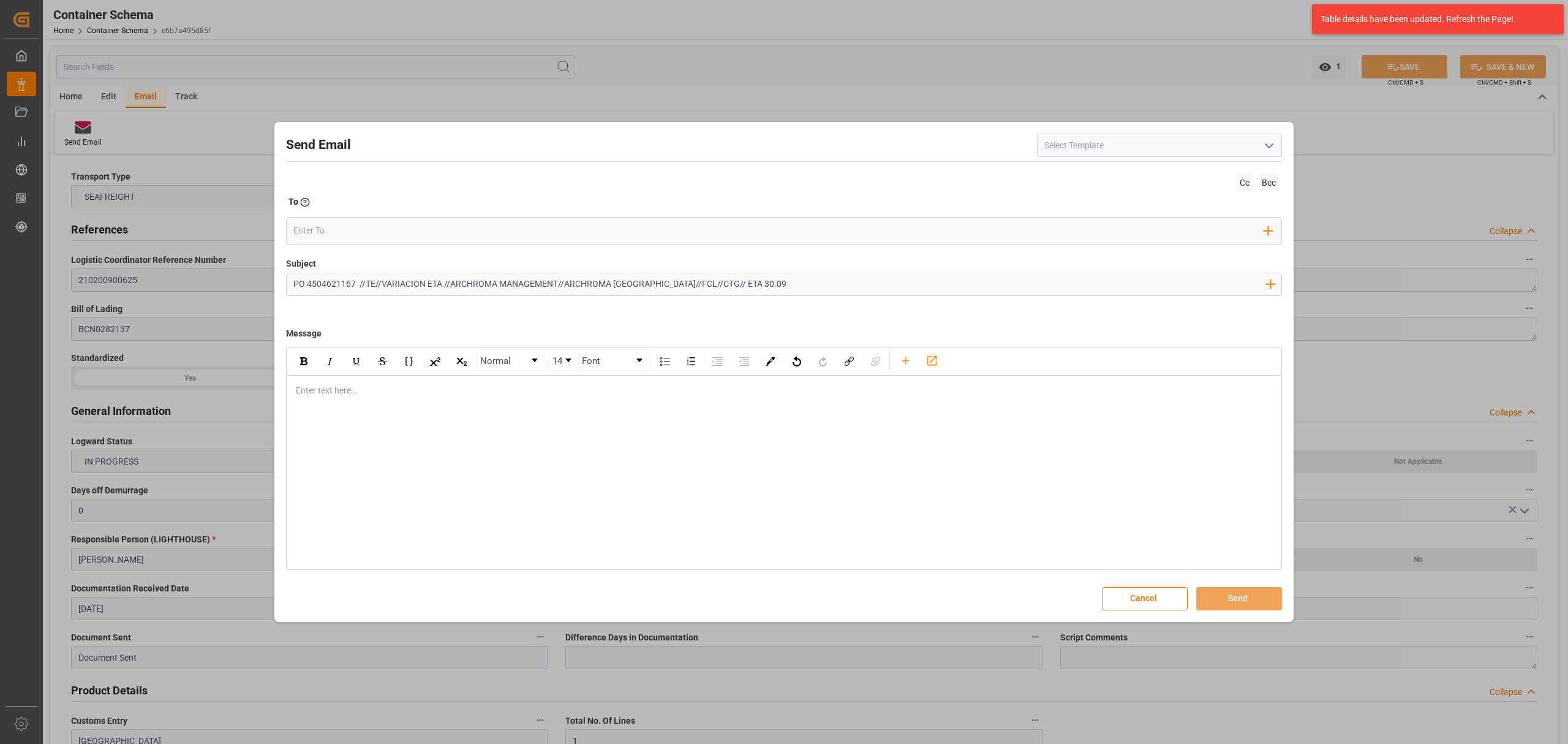
click at [726, 284] on input "PO 4504621167 //TE//VARIACION ETA //ARCHROMA MANAGEMENT//ARCHROMA [GEOGRAPHIC_D…" at bounding box center [779, 284] width 985 height 22
type input "PO 4504621167 //TE//VARIACION ETA //ARCHROMA MANAGEMENT//ARCHROMA [GEOGRAPHIC_D…"
click at [322, 392] on div "rdw-editor" at bounding box center [784, 391] width 976 height 13
click at [380, 399] on div "Enter text here..." at bounding box center [783, 391] width 993 height 30
click at [314, 392] on div "rdw-editor" at bounding box center [784, 391] width 976 height 13
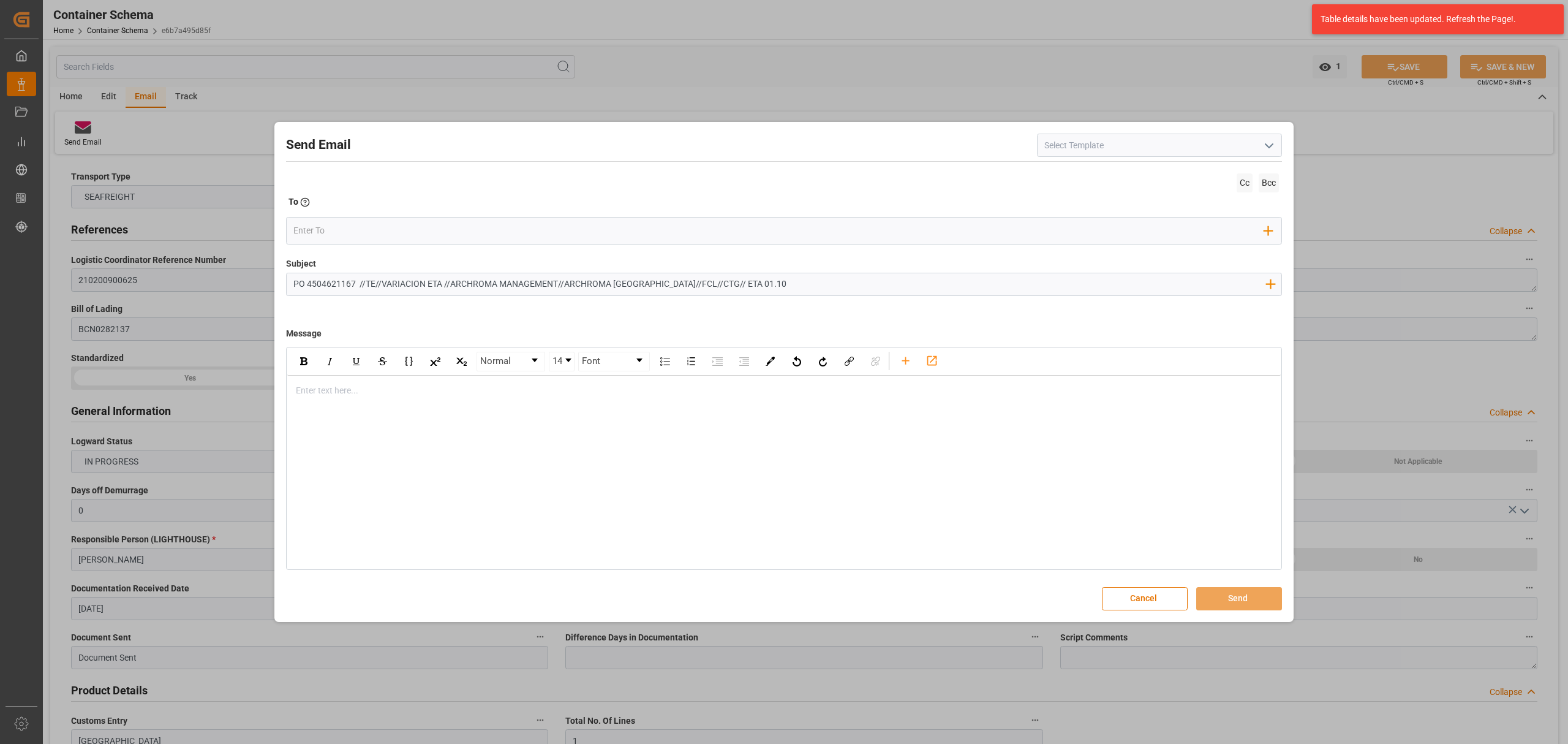
paste div "rdw-editor"
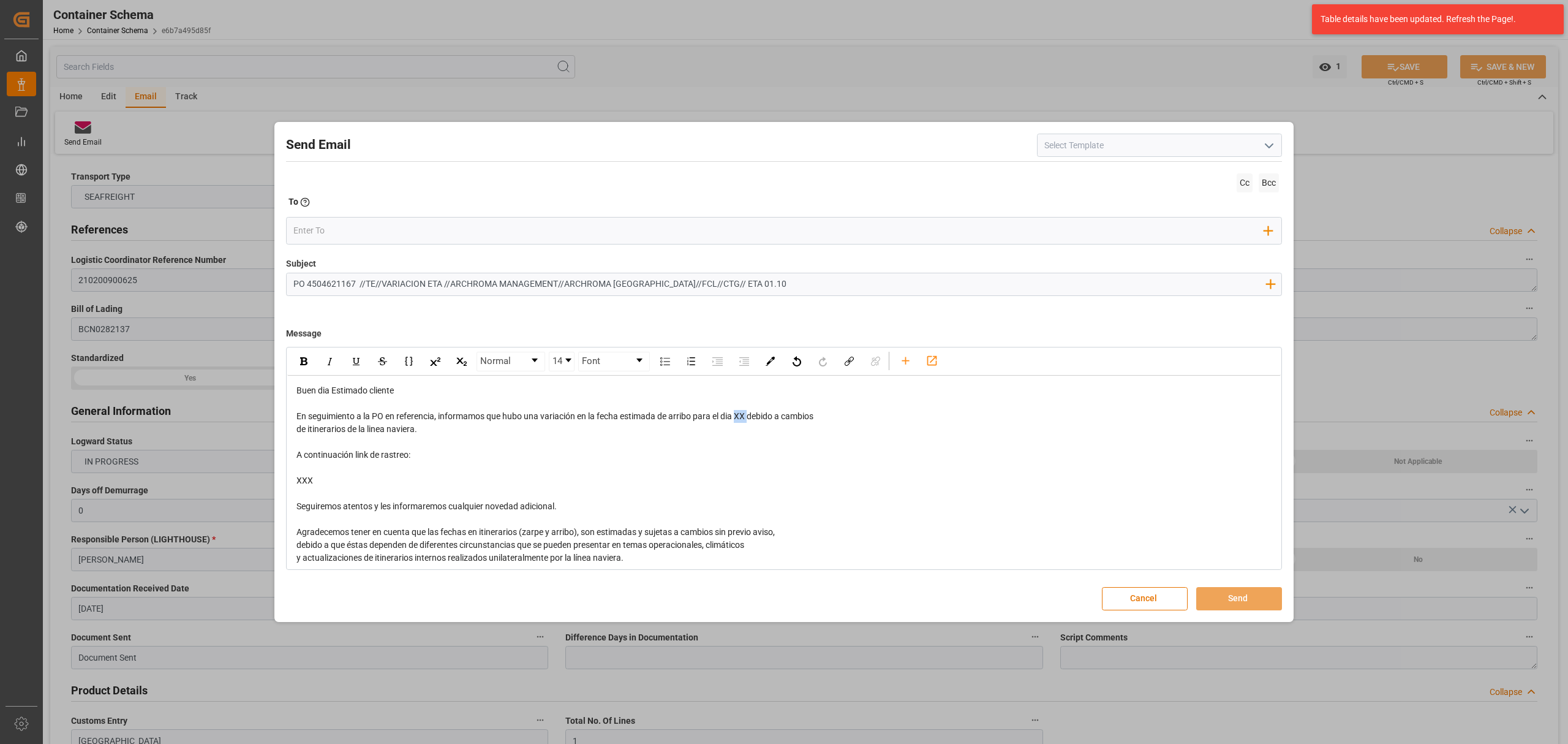
drag, startPoint x: 753, startPoint y: 419, endPoint x: 738, endPoint y: 418, distance: 15.0
click at [738, 418] on span "En seguimiento a la PO en referencia, informamos que hubo una variación en la f…" at bounding box center [555, 416] width 517 height 10
drag, startPoint x: 383, startPoint y: 481, endPoint x: 270, endPoint y: 446, distance: 118.3
click at [270, 446] on div "Send Email Cc Bcc To Enter the TO Email address Add Field to To Subject PO 4504…" at bounding box center [784, 372] width 1568 height 744
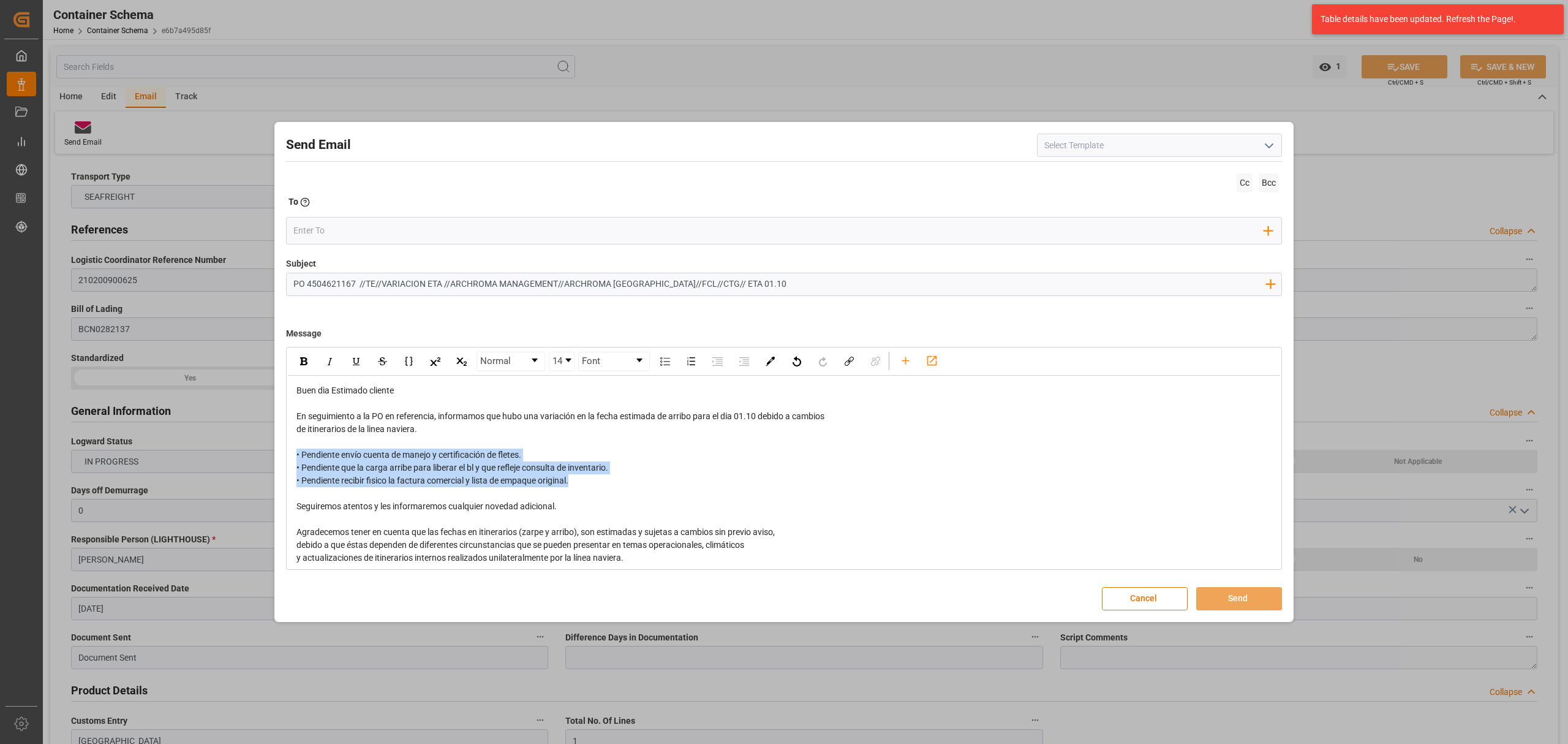
drag, startPoint x: 596, startPoint y: 481, endPoint x: 277, endPoint y: 432, distance: 322.7
click at [270, 451] on div "Send Email Cc Bcc To Enter the TO Email address Add Field to To Subject PO 4504…" at bounding box center [784, 372] width 1568 height 744
click at [307, 358] on img "rdw-inline-control" at bounding box center [304, 361] width 7 height 8
click at [378, 230] on input "email" at bounding box center [779, 231] width 972 height 19
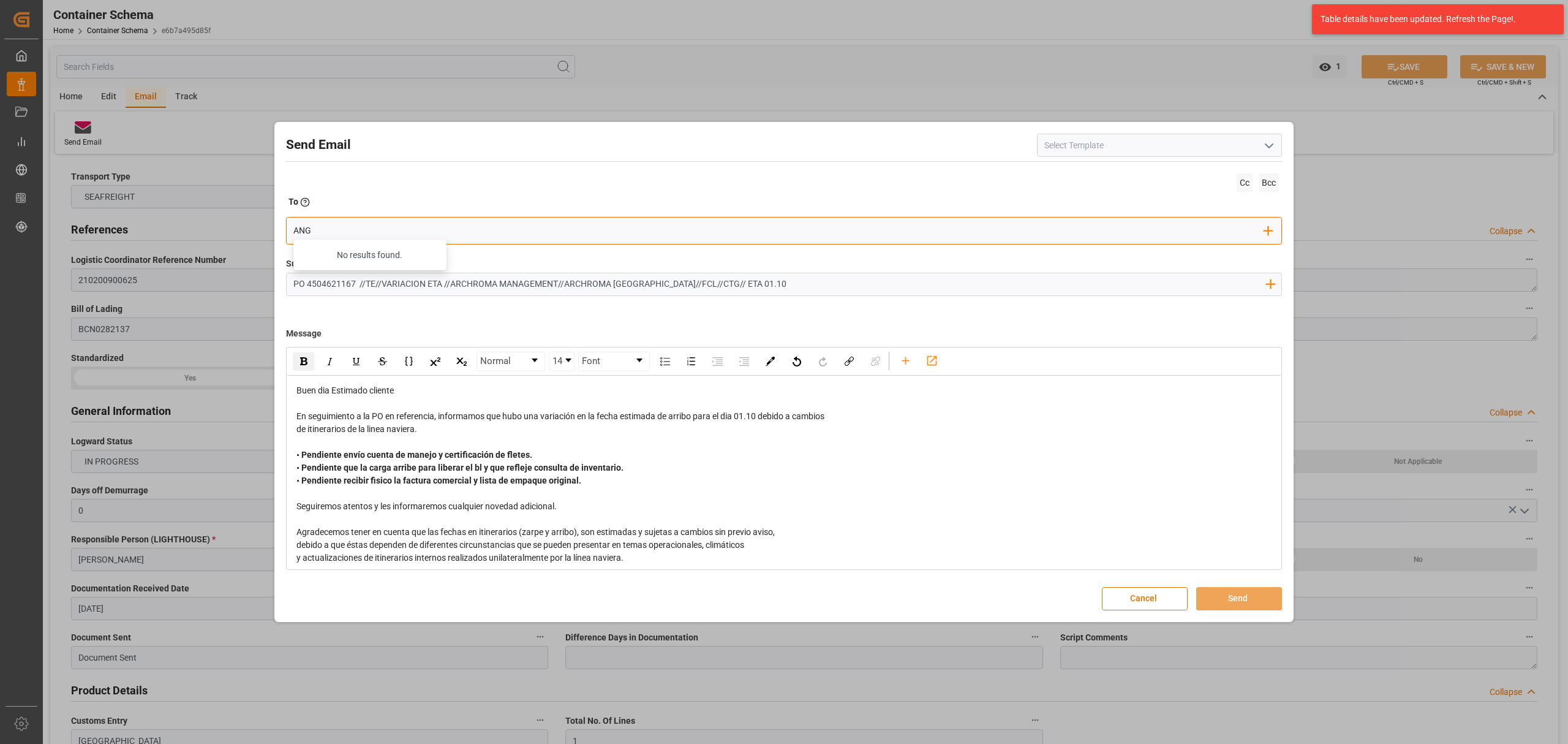
type input "angie"
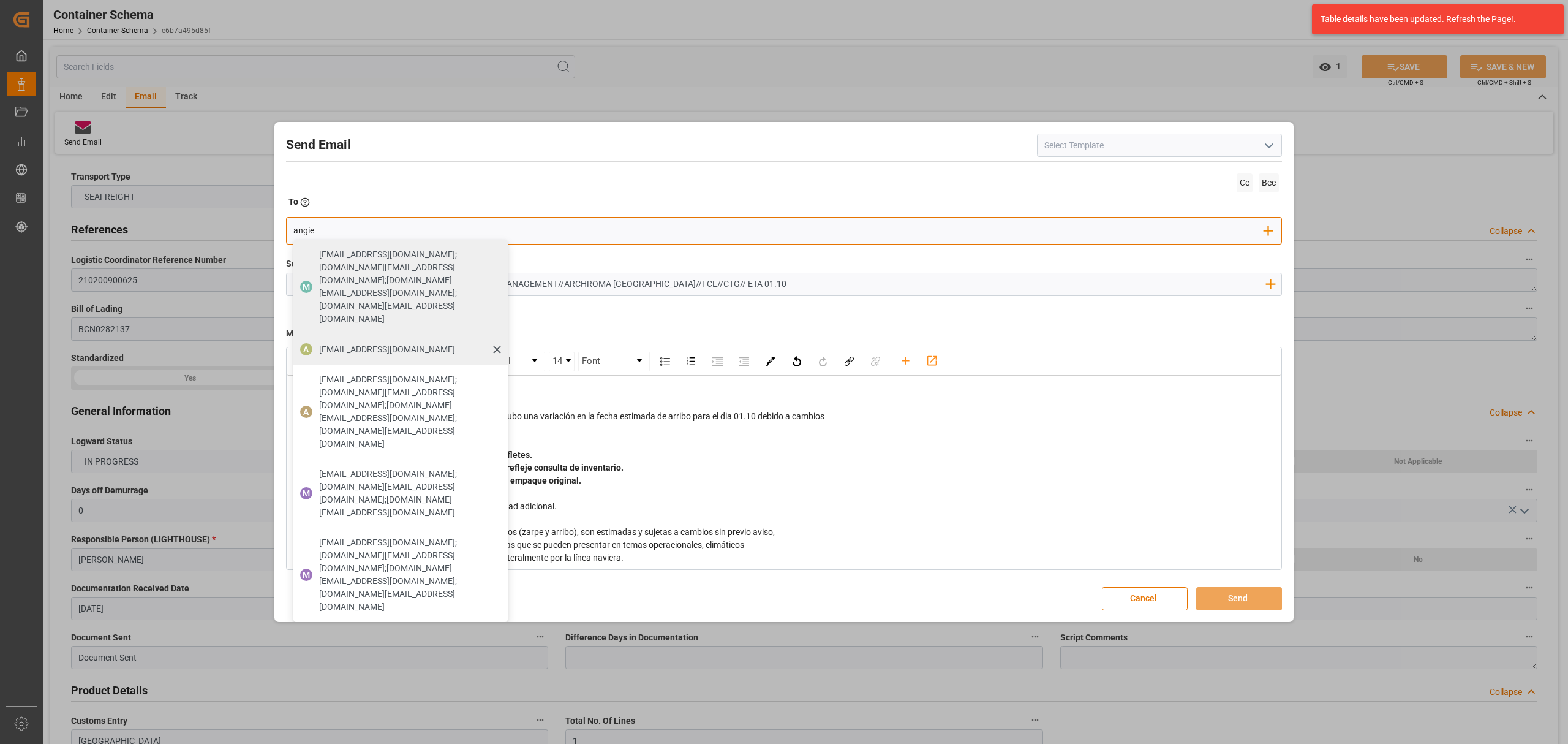
click at [383, 343] on span "[EMAIL_ADDRESS][DOMAIN_NAME]" at bounding box center [387, 350] width 136 height 13
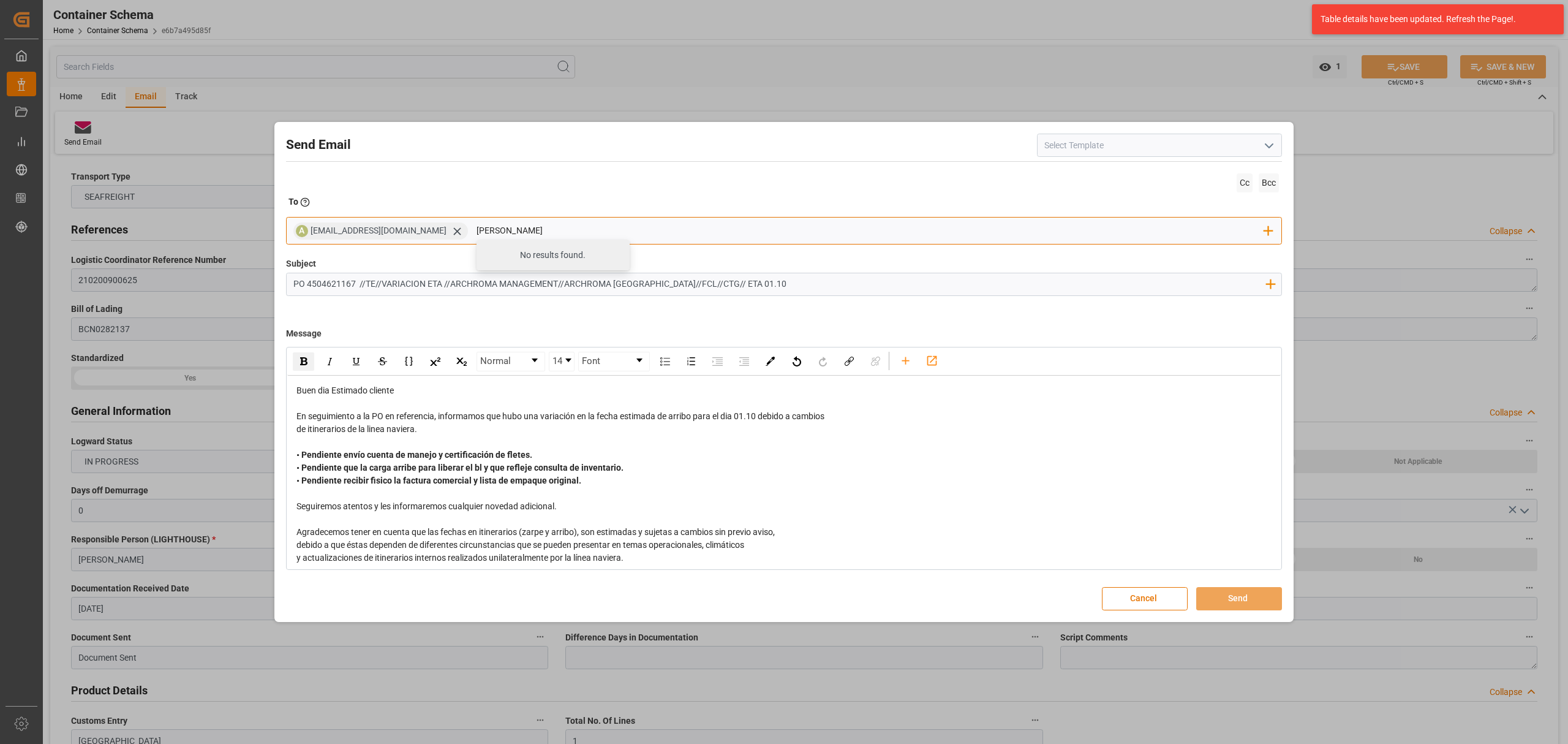
type input "maria"
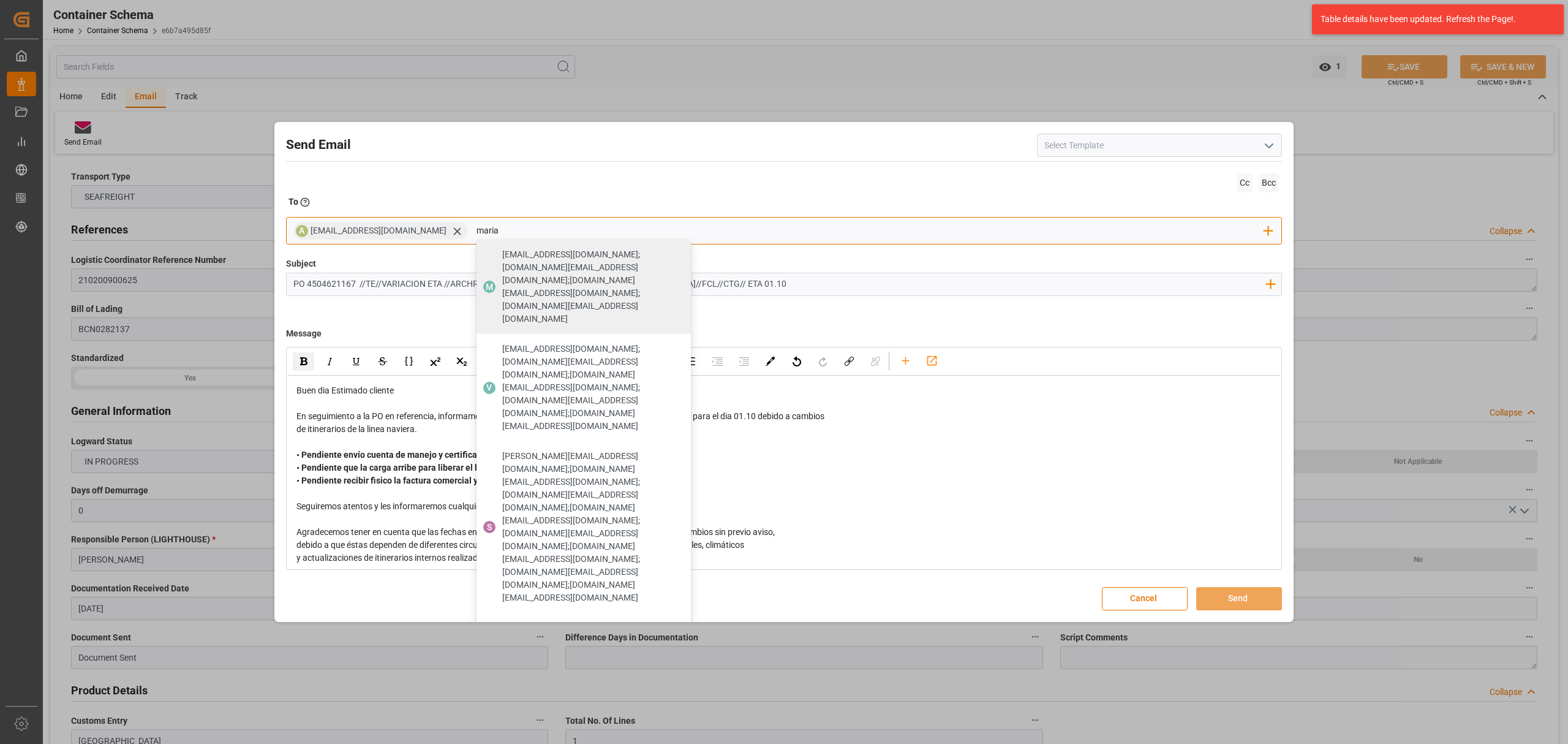
click at [560, 717] on span "[EMAIL_ADDRESS][DOMAIN_NAME]" at bounding box center [570, 723] width 136 height 13
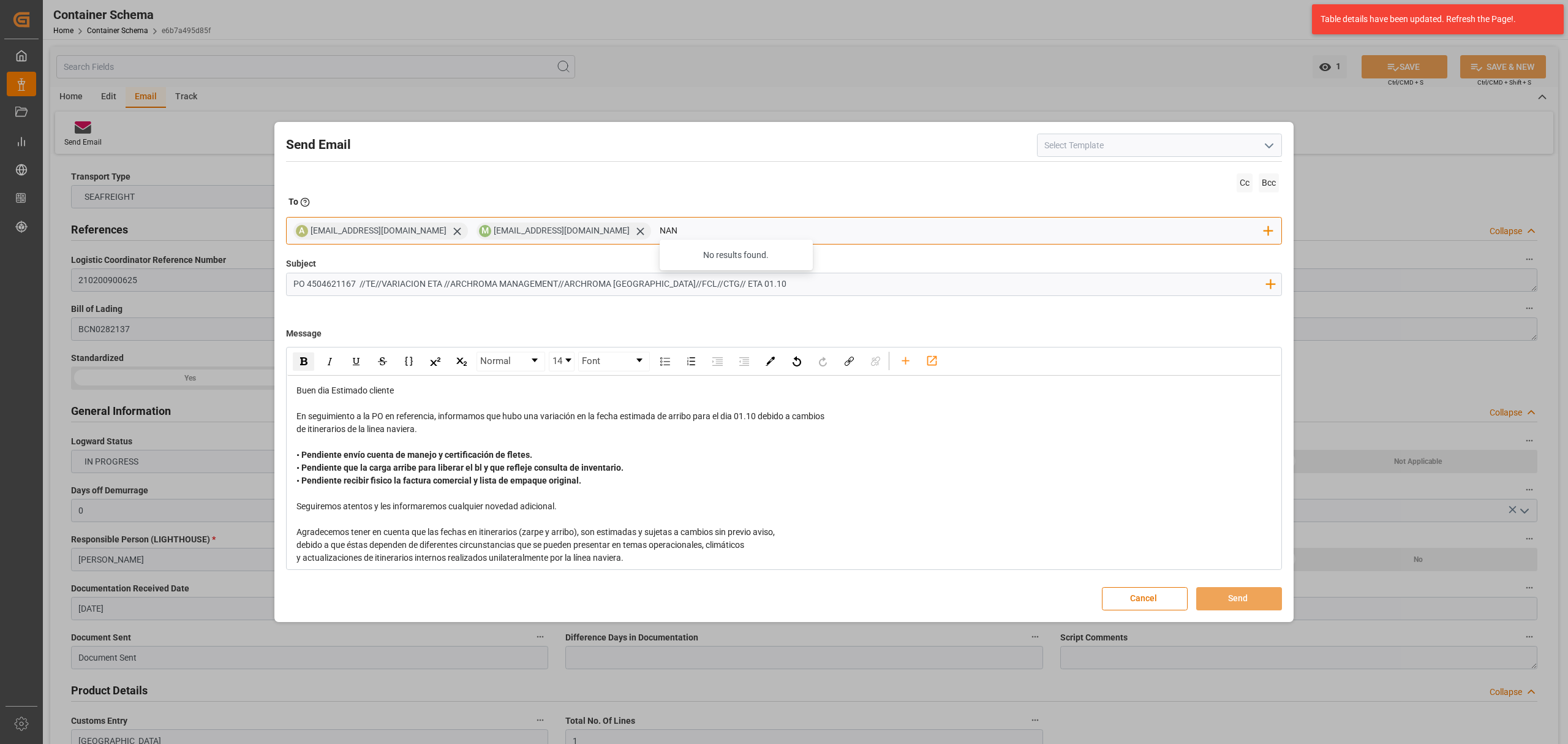
type input "nancy"
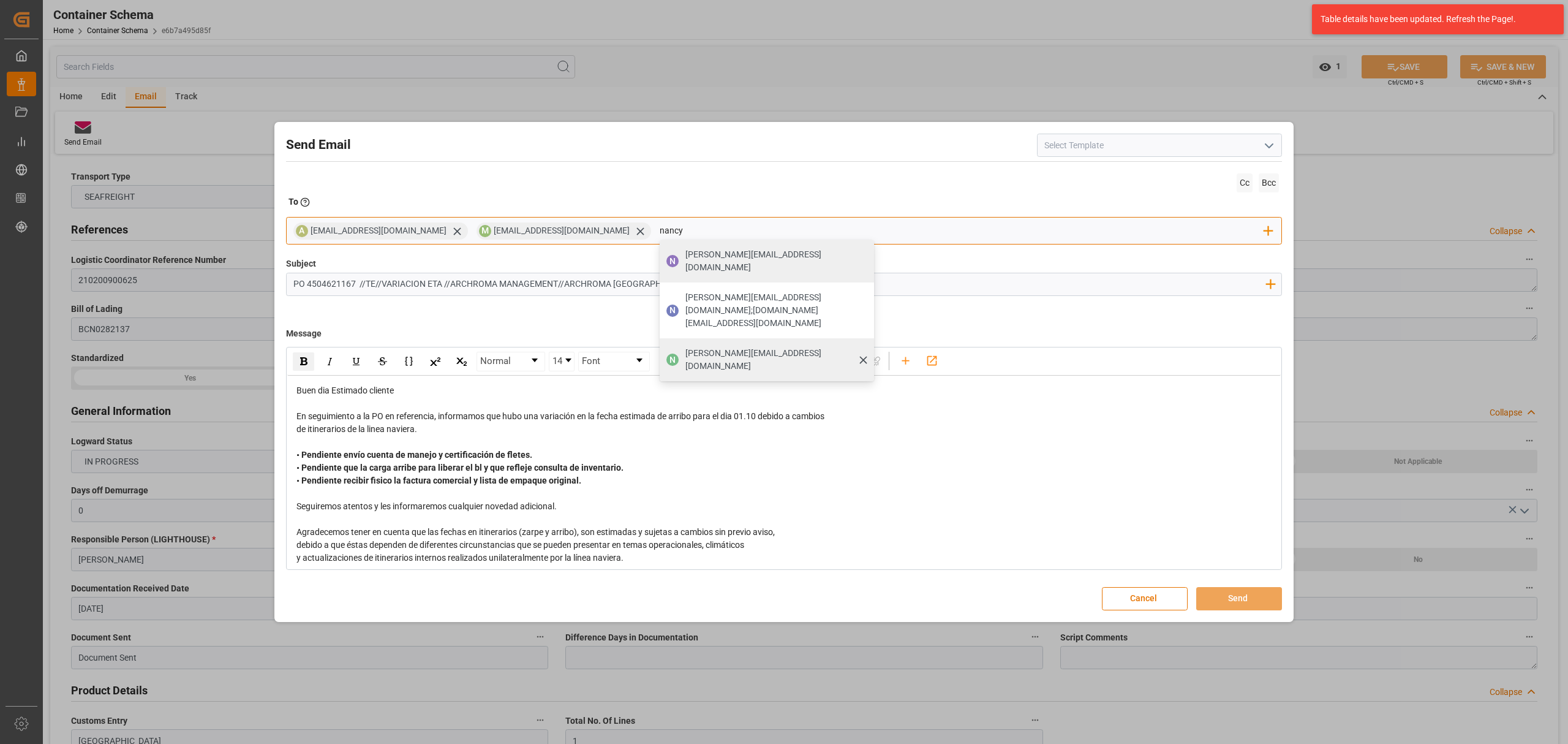
click at [738, 342] on div "[PERSON_NAME][EMAIL_ADDRESS][DOMAIN_NAME]" at bounding box center [775, 360] width 188 height 35
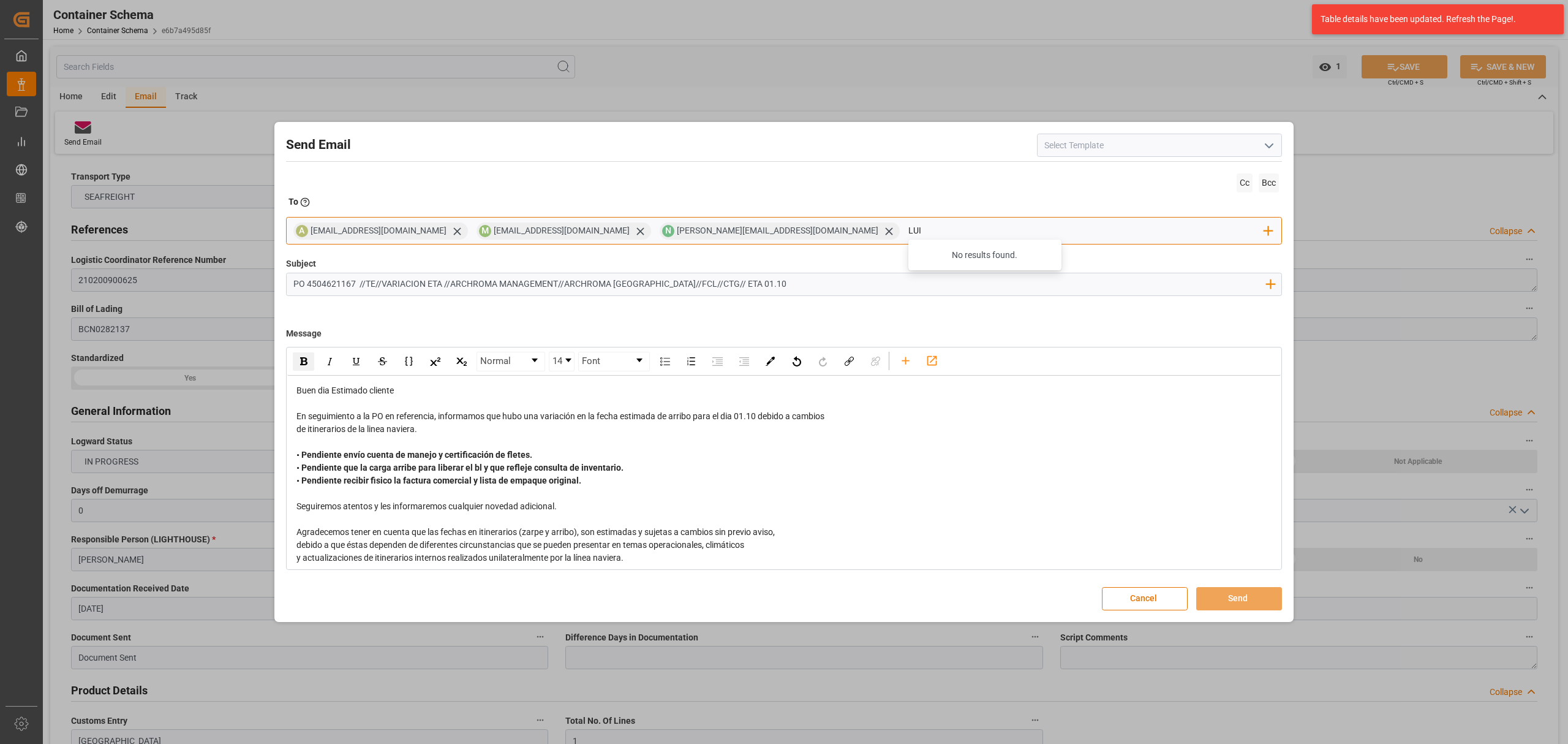
type input "[PERSON_NAME]"
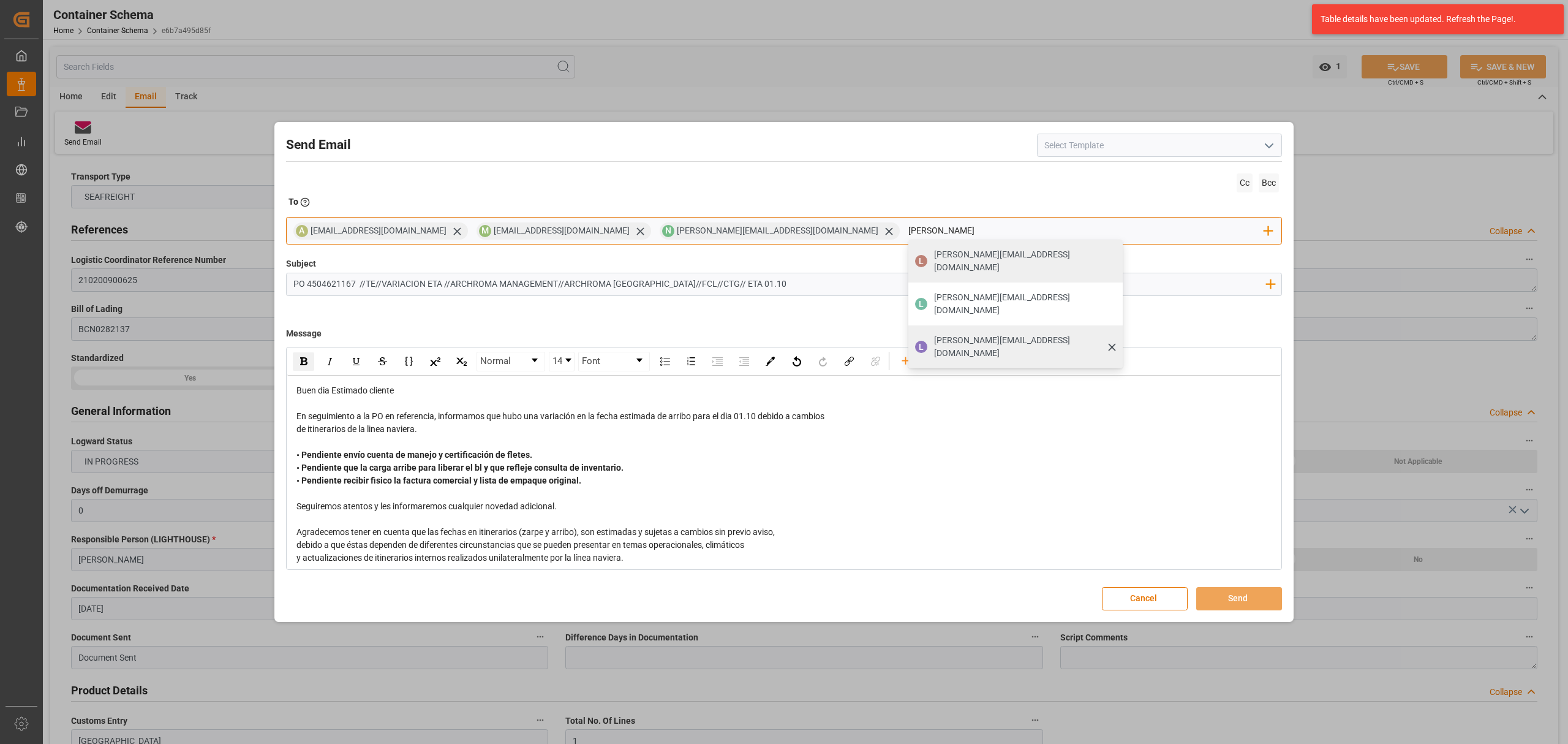
click at [934, 334] on span "[PERSON_NAME][EMAIL_ADDRESS][DOMAIN_NAME]" at bounding box center [1024, 347] width 180 height 26
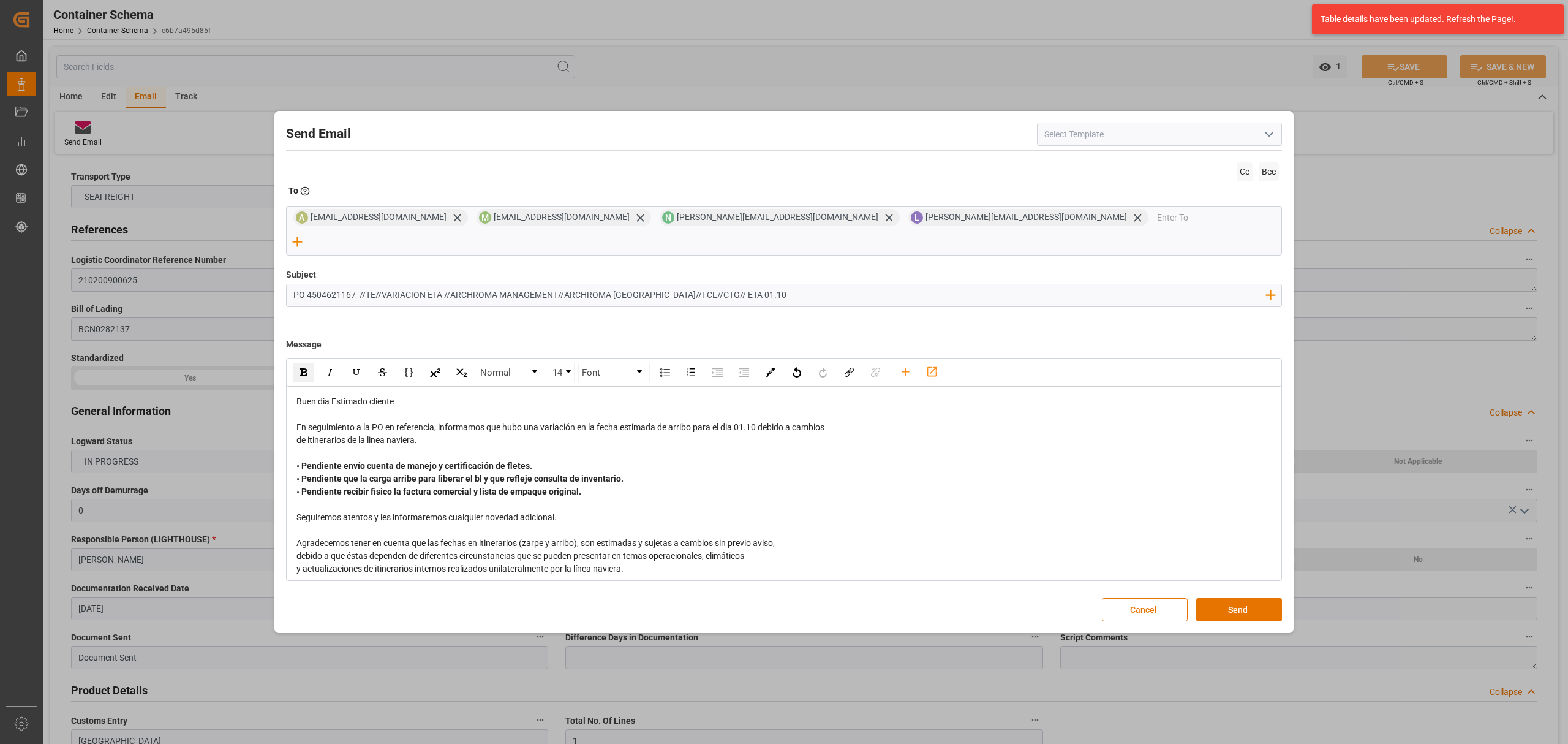
click at [1245, 586] on div "Send Email Cc Bcc To Enter the TO Email address A [EMAIL_ADDRESS][DOMAIN_NAME] …" at bounding box center [784, 371] width 1013 height 516
click at [1249, 598] on button "Send" at bounding box center [1239, 609] width 86 height 23
